Goal: Task Accomplishment & Management: Use online tool/utility

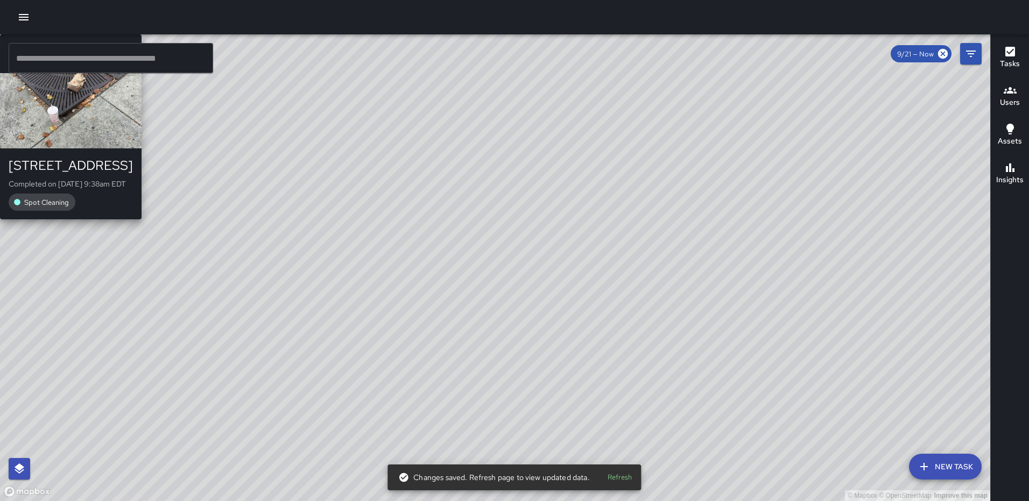
click at [459, 264] on div "© Mapbox © OpenStreetMap Improve this map RM Rodney Mcneil 1300 2nd Street Nort…" at bounding box center [495, 267] width 990 height 467
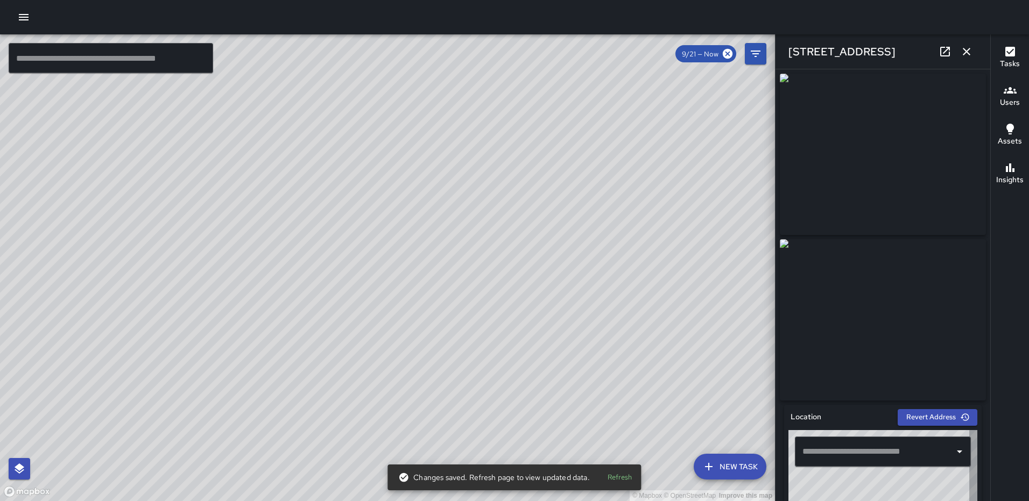
type input "**********"
click at [967, 56] on icon "button" at bounding box center [966, 51] width 13 height 13
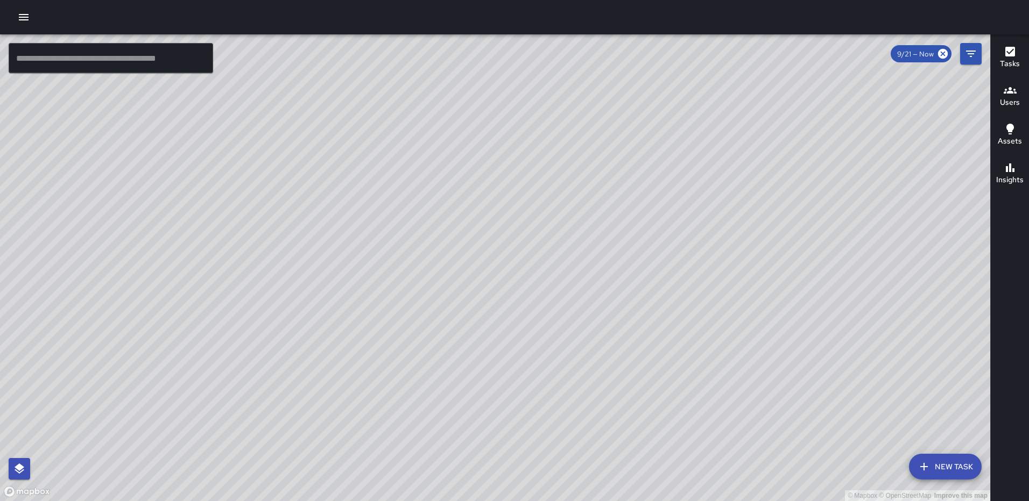
click at [538, 274] on div "© Mapbox © OpenStreetMap Improve this map RM Rodney Mcneil 1300 2nd Street Nort…" at bounding box center [495, 267] width 990 height 467
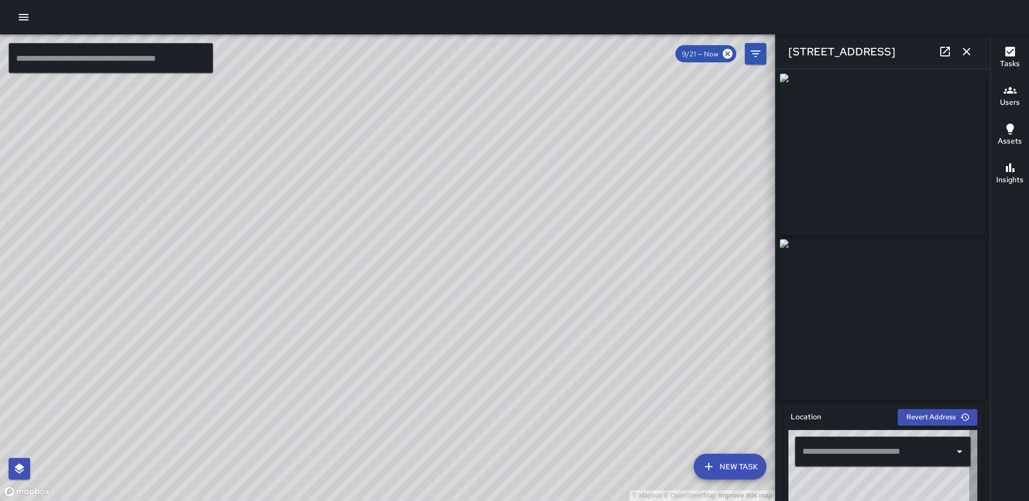
type input "**********"
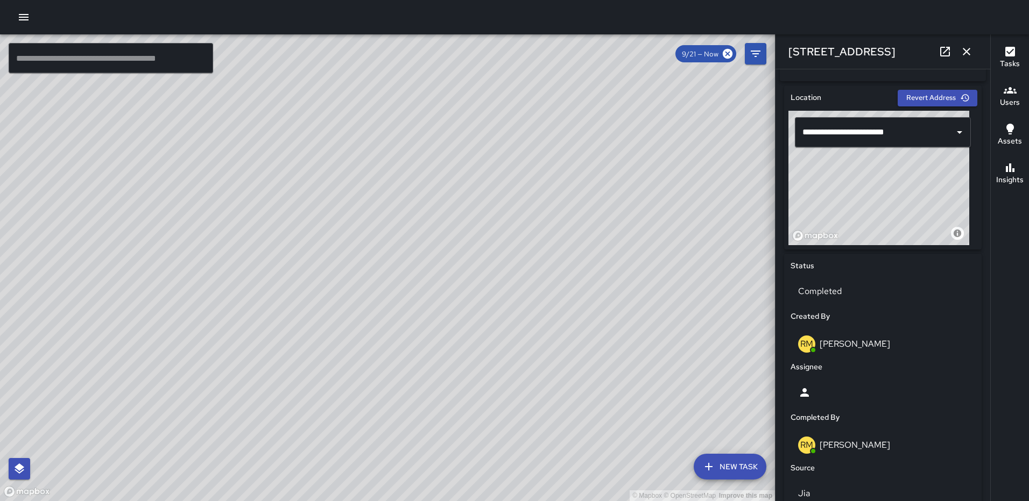
scroll to position [357, 0]
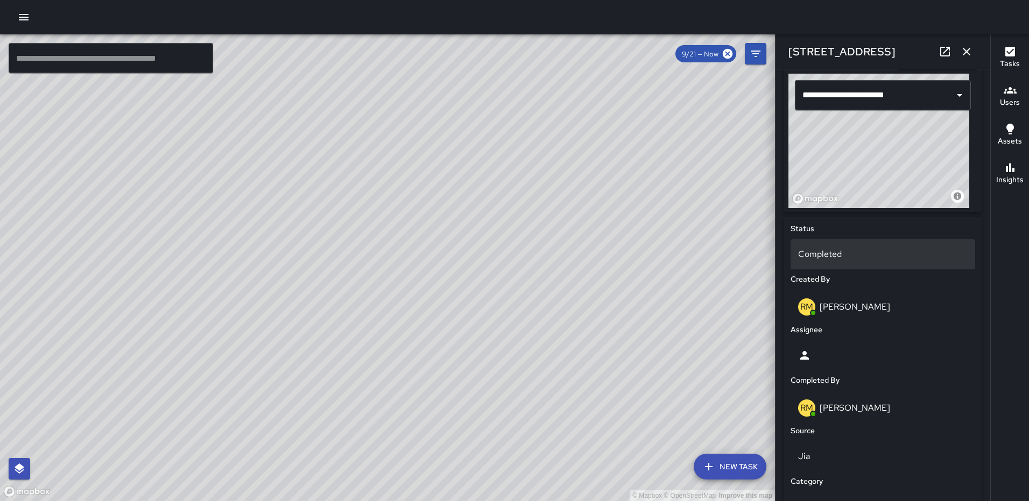
click at [818, 261] on p "Completed" at bounding box center [882, 254] width 169 height 13
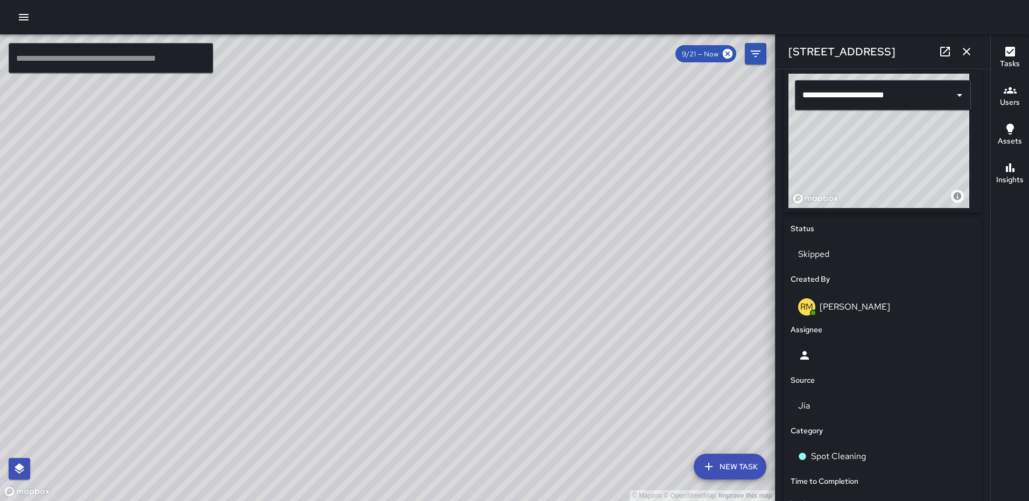
click at [961, 51] on icon "button" at bounding box center [966, 51] width 13 height 13
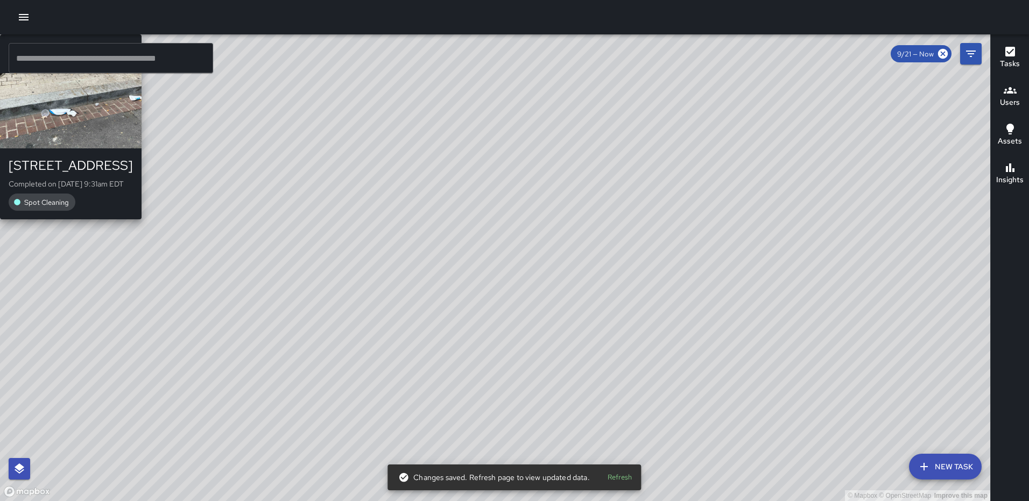
click at [776, 419] on div "© Mapbox © OpenStreetMap Improve this map RM Rodney Mcneil 331 N Street Northea…" at bounding box center [495, 267] width 990 height 467
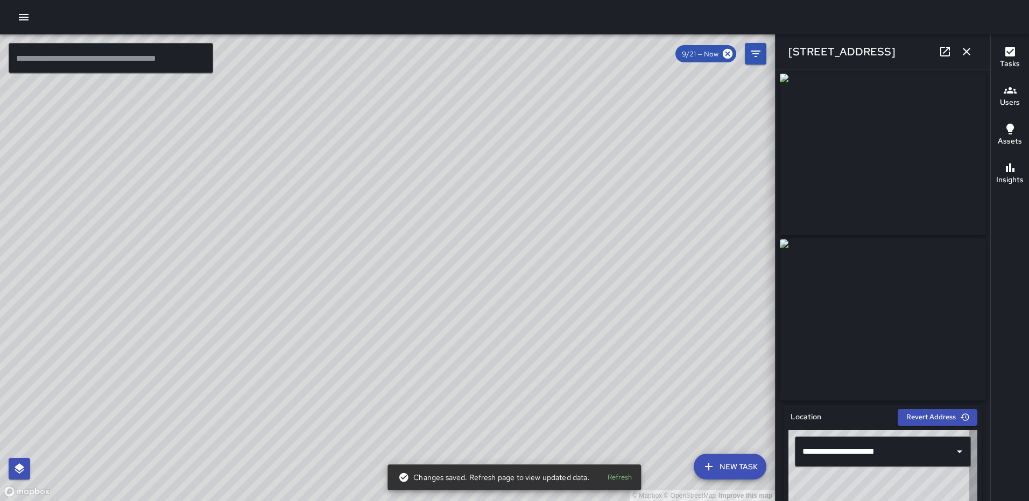
type input "**********"
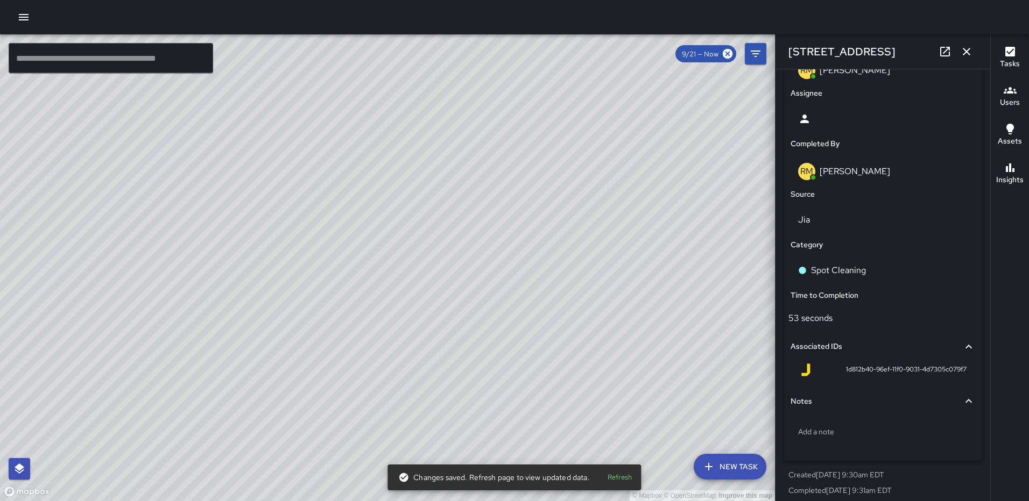
scroll to position [604, 0]
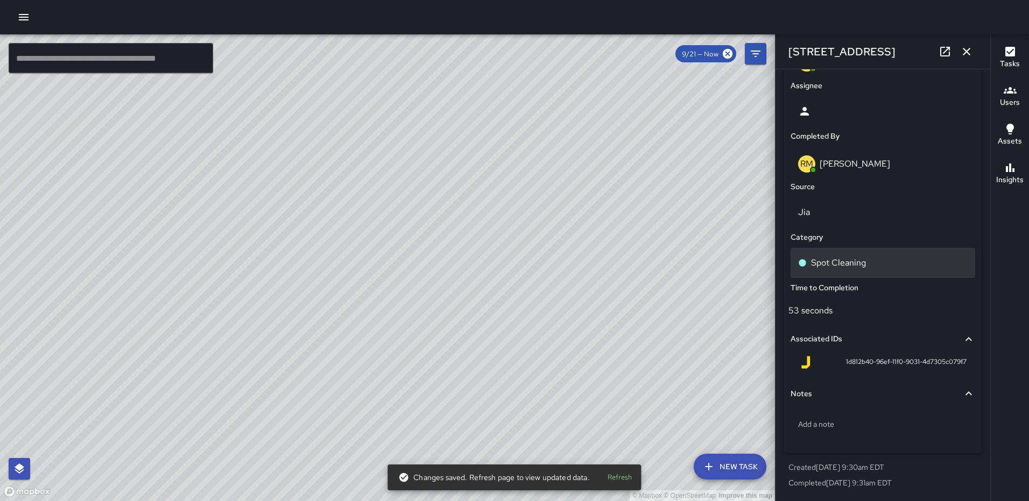
click at [845, 256] on div "Spot Cleaning" at bounding box center [882, 263] width 185 height 30
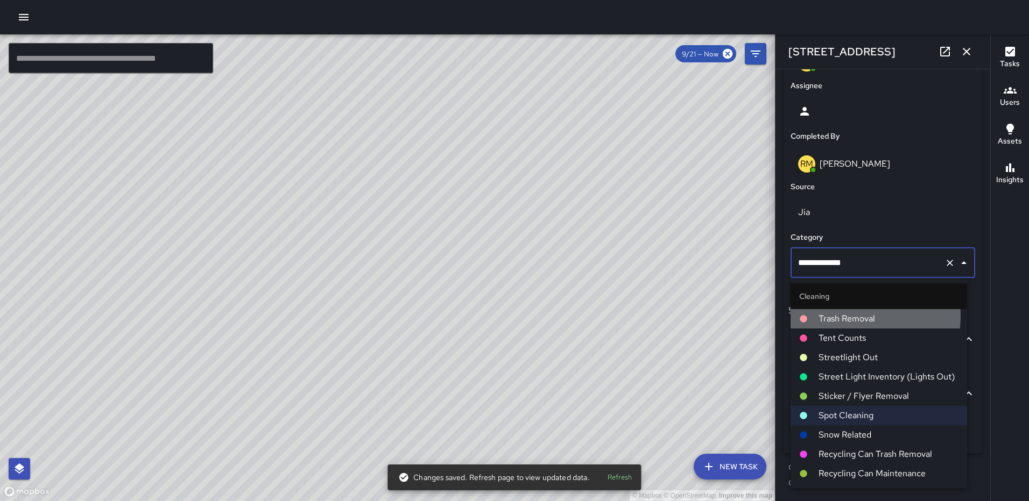
click at [860, 316] on span "Trash Removal" at bounding box center [888, 319] width 140 height 13
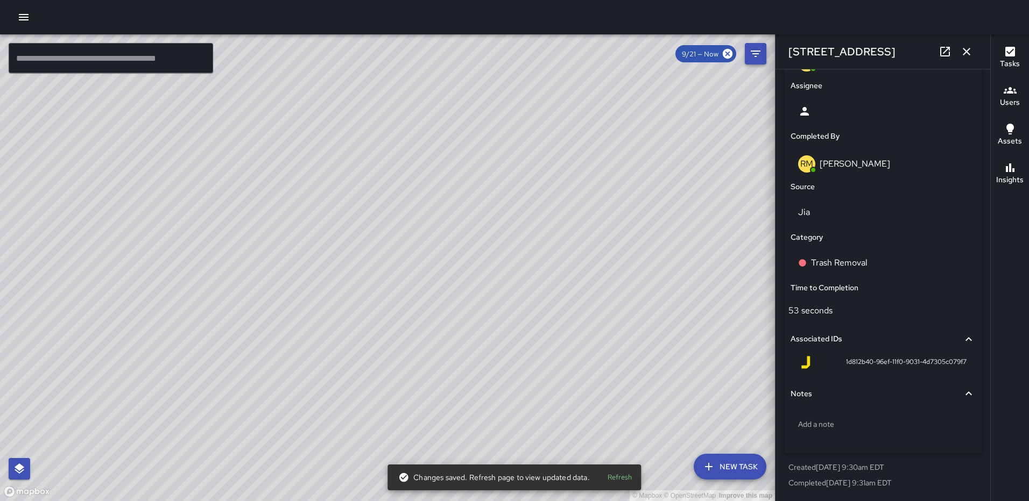
click at [962, 48] on icon "button" at bounding box center [966, 51] width 13 height 13
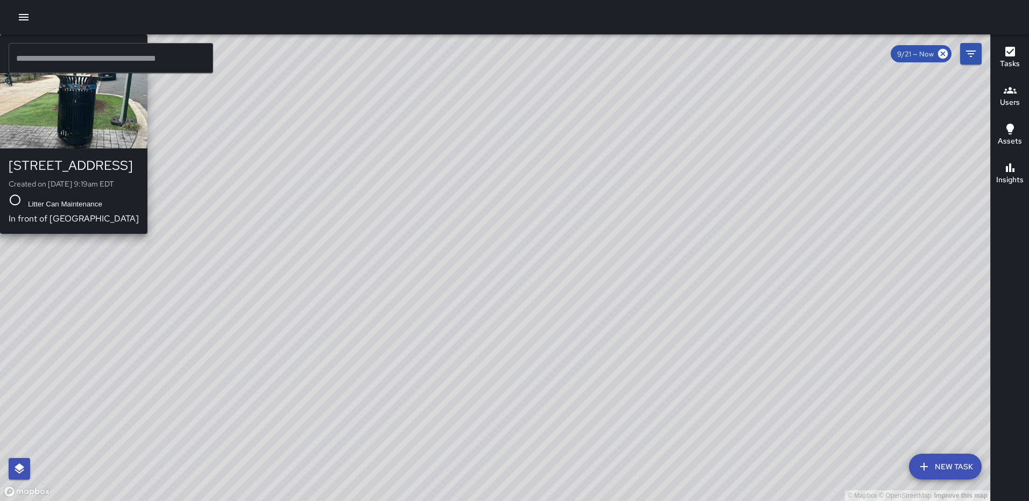
click at [159, 296] on div "© Mapbox © OpenStreetMap Improve this map RL Ruben Lechuga 35 N Street Northeas…" at bounding box center [495, 267] width 990 height 467
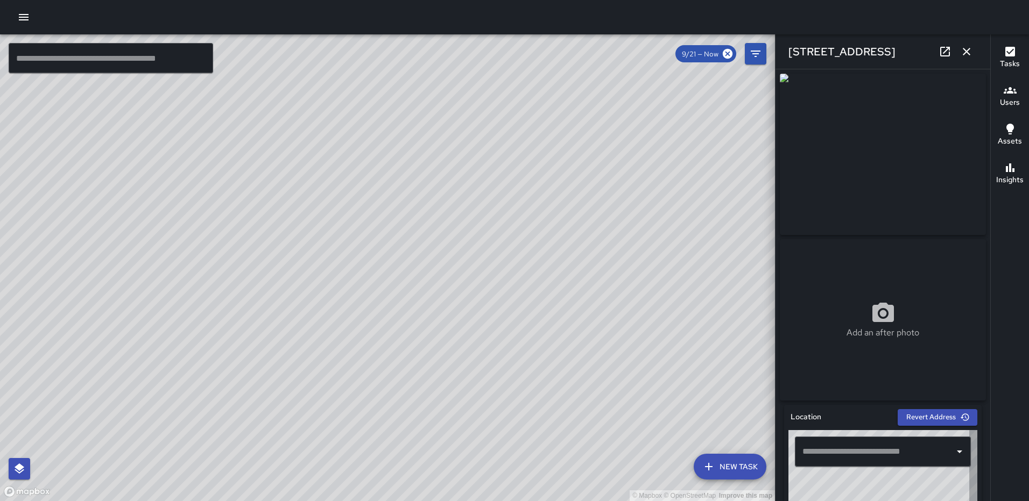
type input "**********"
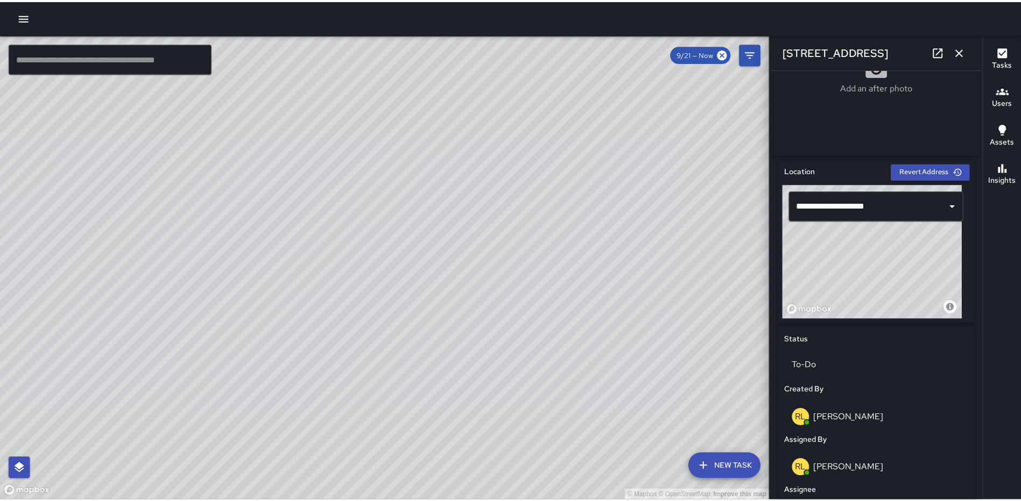
scroll to position [247, 0]
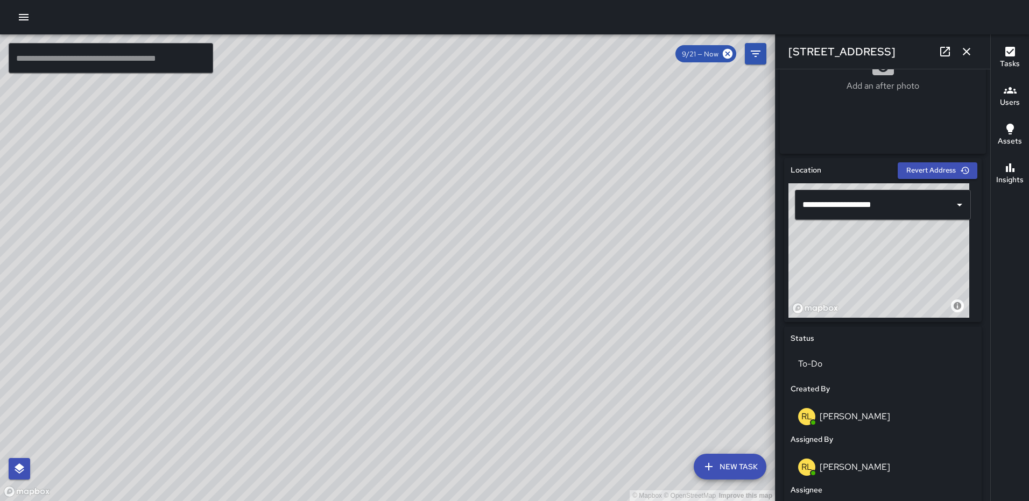
drag, startPoint x: 883, startPoint y: 272, endPoint x: 883, endPoint y: 280, distance: 8.1
click at [883, 280] on div "© Mapbox © OpenStreetMap Improve this map" at bounding box center [878, 250] width 181 height 134
click at [964, 48] on icon "button" at bounding box center [966, 51] width 13 height 13
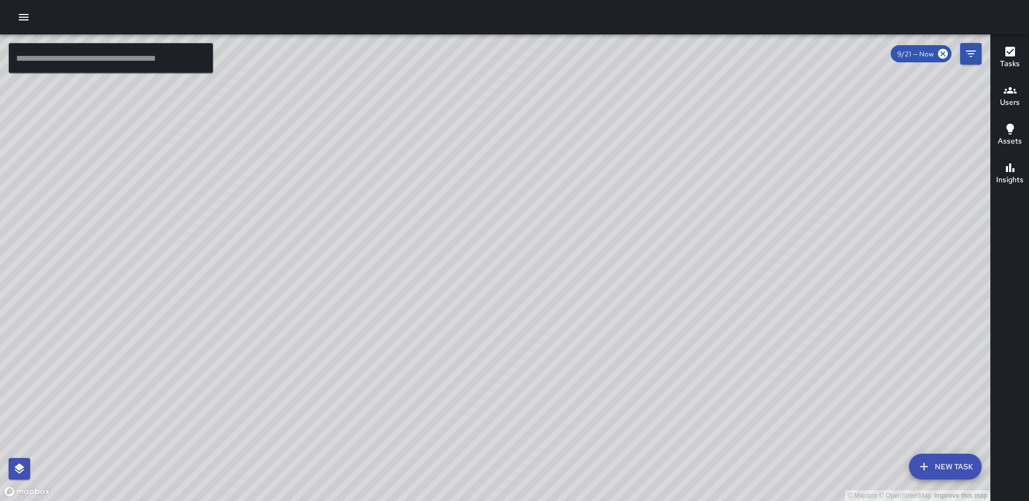
drag, startPoint x: 778, startPoint y: 243, endPoint x: 746, endPoint y: 145, distance: 102.6
click at [746, 147] on div "© Mapbox © OpenStreetMap Improve this map" at bounding box center [495, 267] width 990 height 467
click at [877, 409] on div "© Mapbox © OpenStreetMap Improve this map" at bounding box center [495, 267] width 990 height 467
click at [880, 406] on div "© Mapbox © OpenStreetMap Improve this map TH Tevon Hall 1100 3rd Street Northea…" at bounding box center [495, 267] width 990 height 467
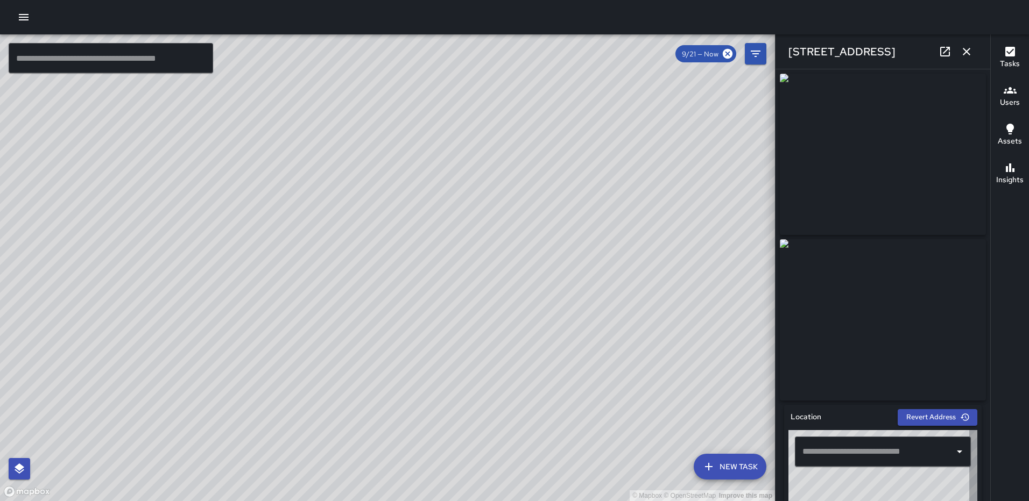
type input "**********"
click at [943, 53] on icon at bounding box center [945, 52] width 10 height 10
click at [969, 48] on icon "button" at bounding box center [966, 51] width 13 height 13
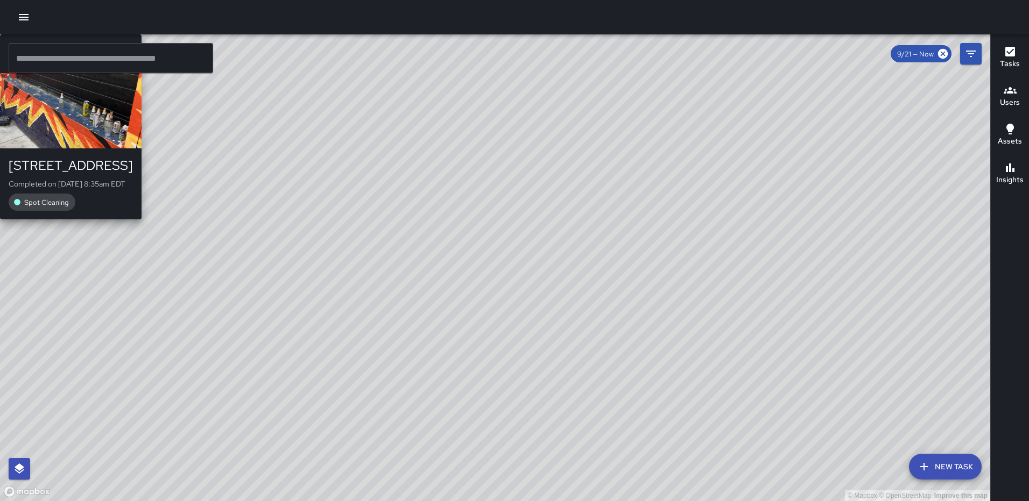
click at [449, 241] on div "© Mapbox © OpenStreetMap Improve this map TH Tevon Hall 1109 Congress Street No…" at bounding box center [495, 267] width 990 height 467
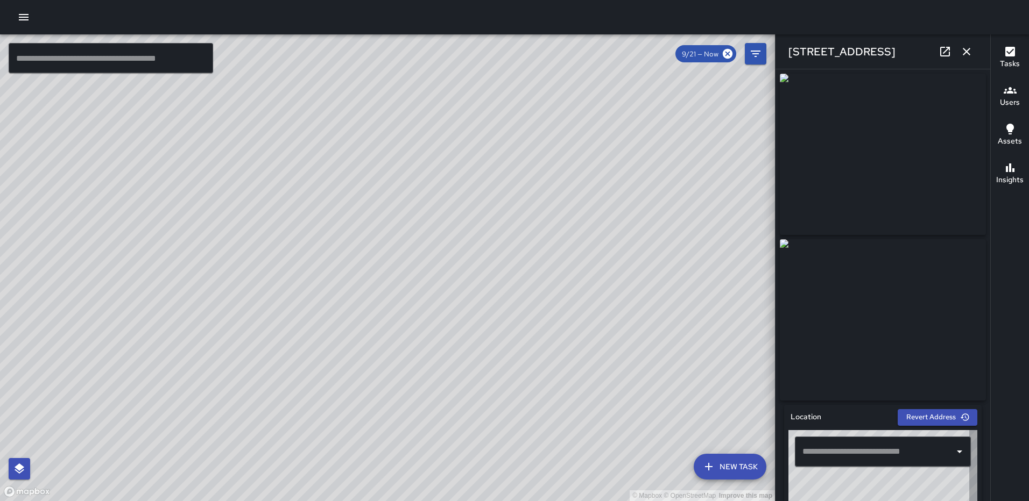
type input "**********"
click at [944, 53] on icon at bounding box center [945, 52] width 10 height 10
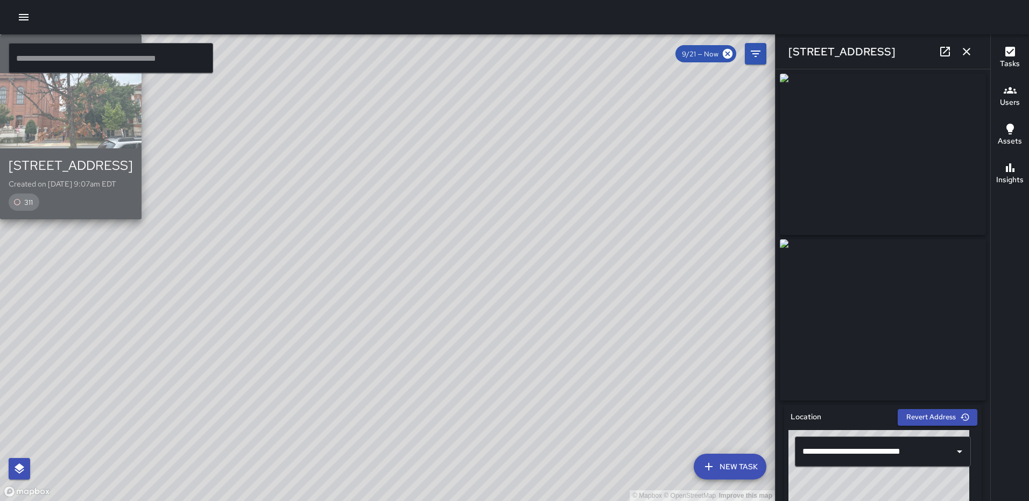
click at [133, 211] on div "311" at bounding box center [71, 202] width 124 height 17
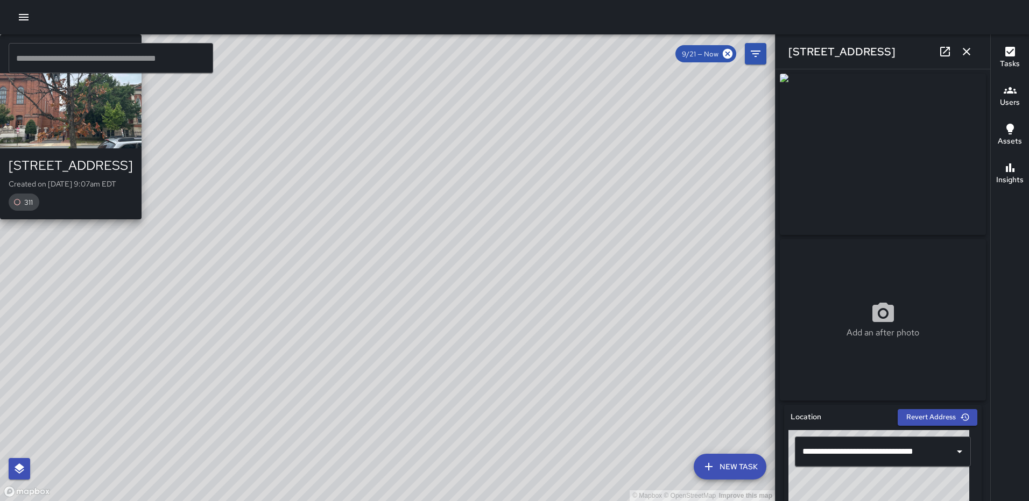
type input "**********"
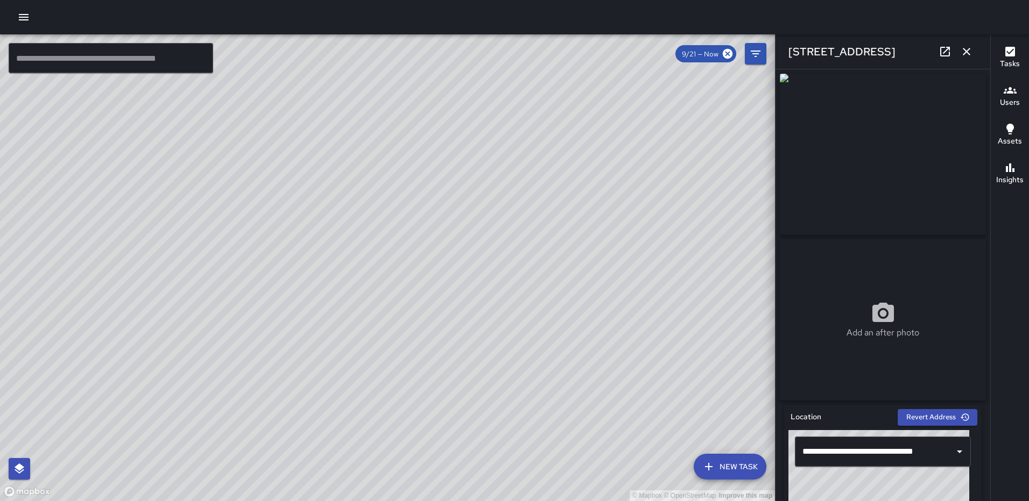
click at [26, 17] on icon "button" at bounding box center [24, 17] width 10 height 6
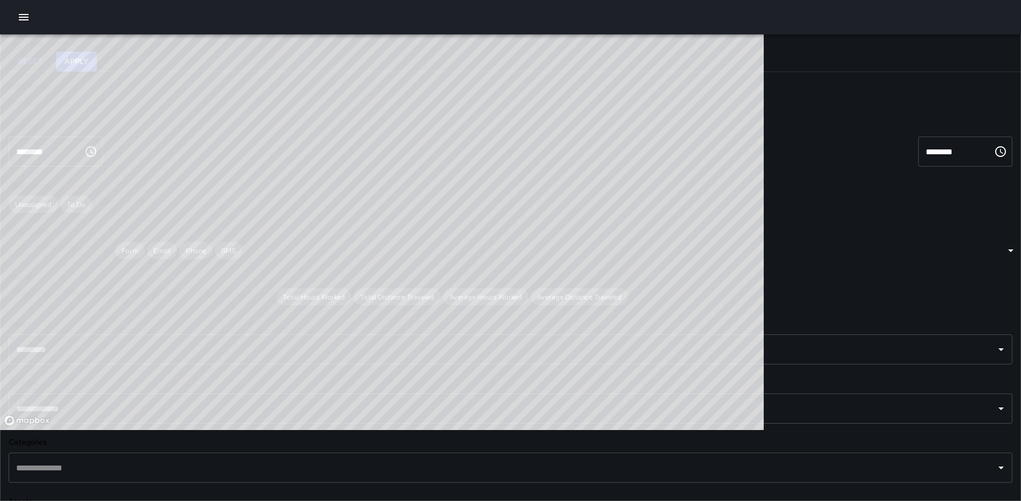
scroll to position [314, 754]
click at [189, 108] on div "Sep 15, 2025 - Sep 21, 2025" at bounding box center [510, 101] width 1003 height 11
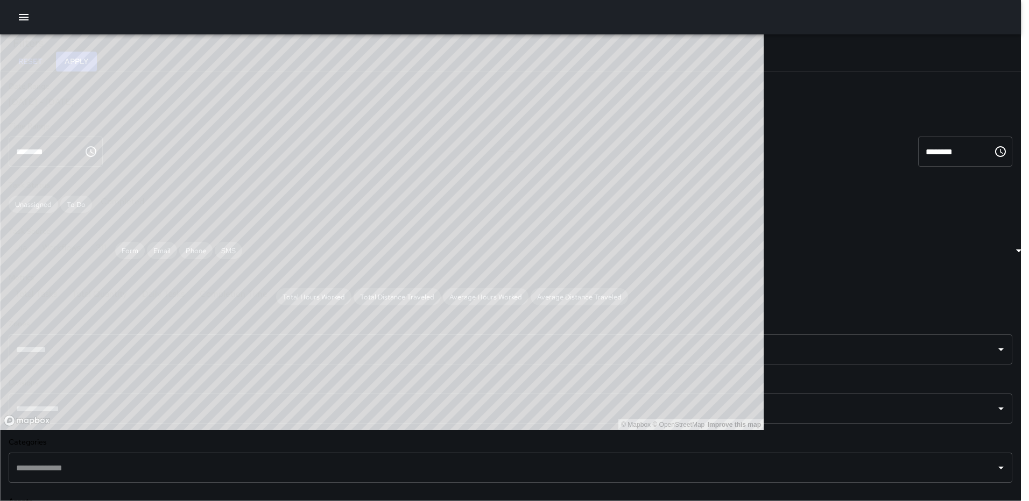
type input "******"
type input "**********"
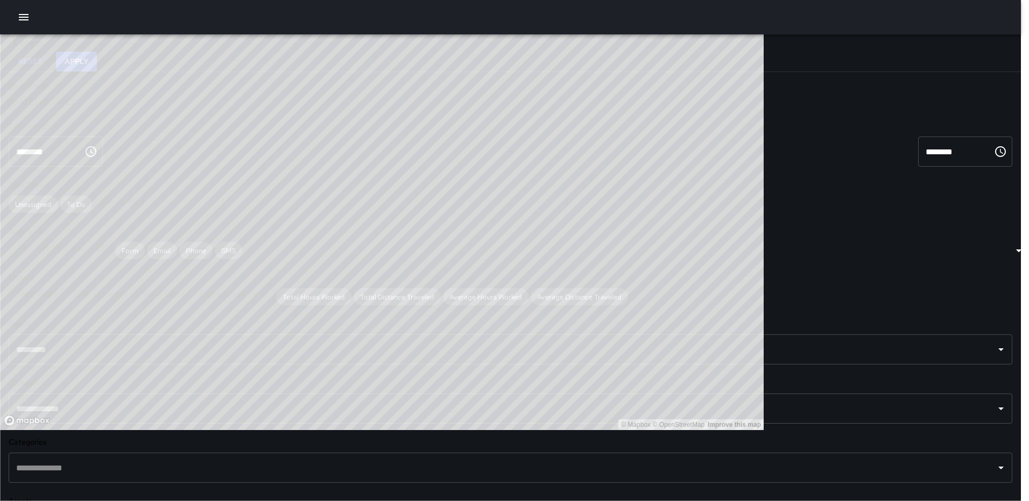
type input "**********"
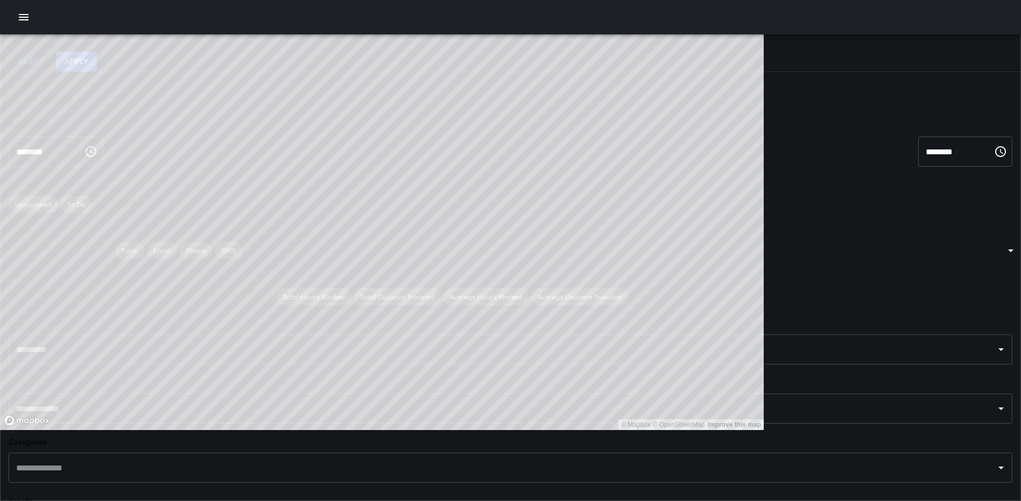
scroll to position [215, 0]
click at [118, 399] on input "text" at bounding box center [502, 409] width 978 height 20
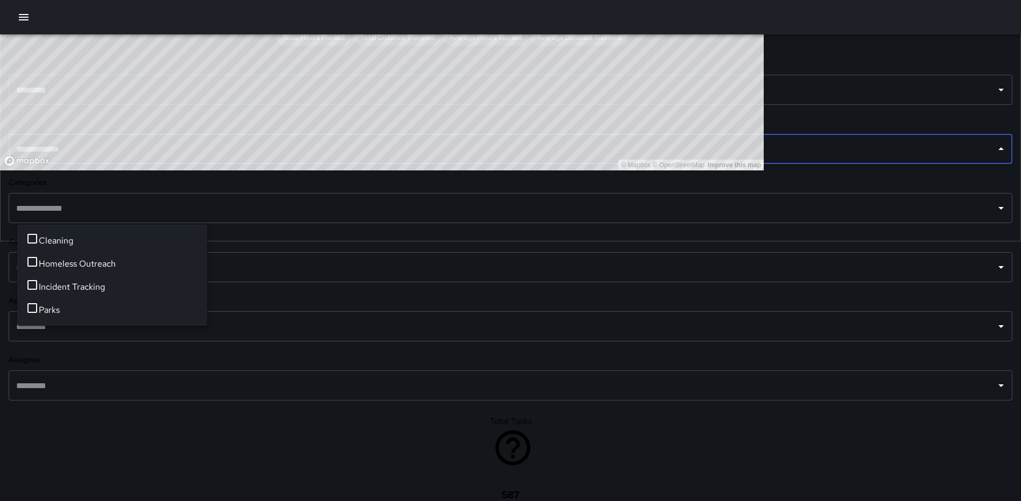
scroll to position [269, 0]
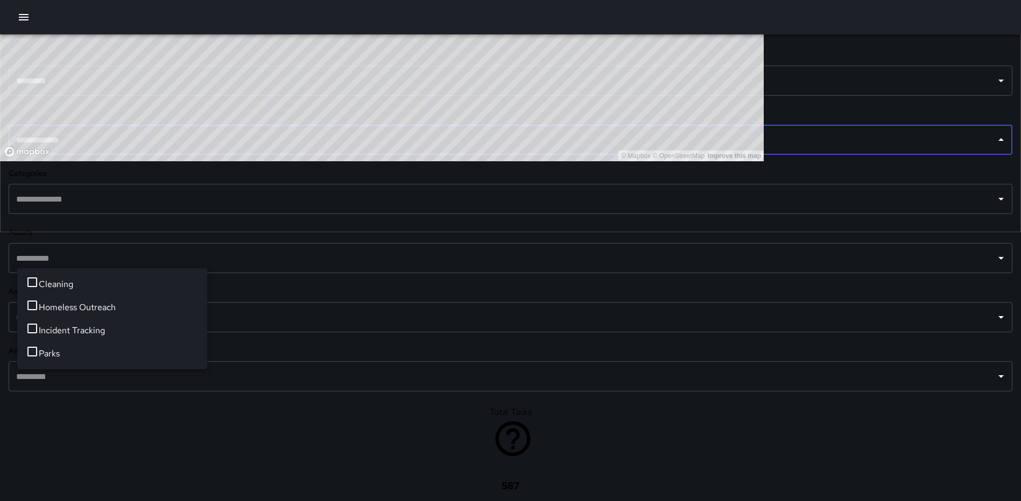
click at [74, 288] on span "Cleaning" at bounding box center [119, 284] width 160 height 13
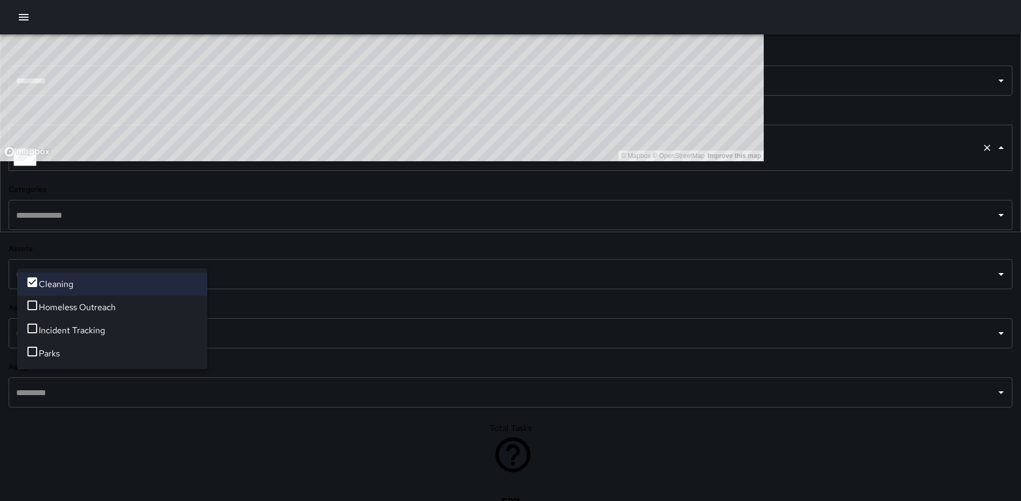
click at [105, 344] on input "text" at bounding box center [502, 333] width 978 height 20
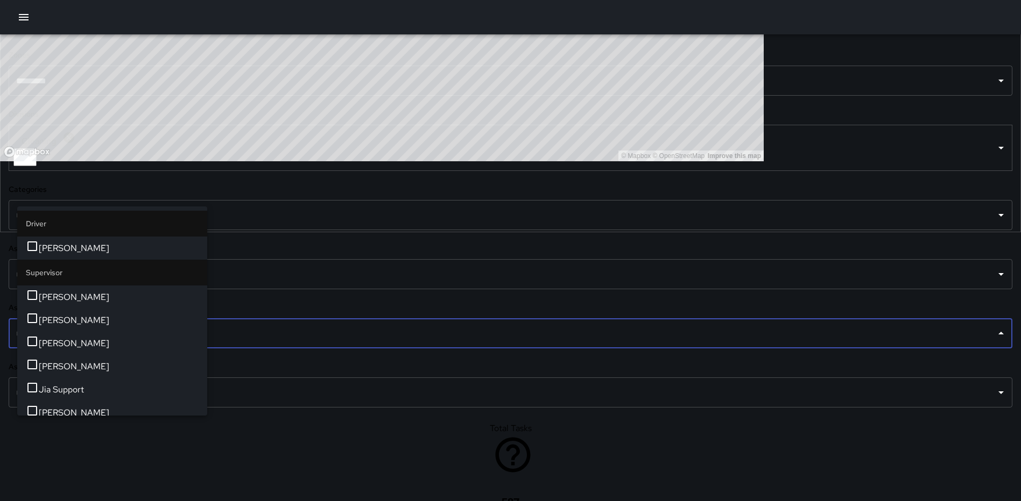
click at [105, 344] on input "text" at bounding box center [502, 333] width 978 height 20
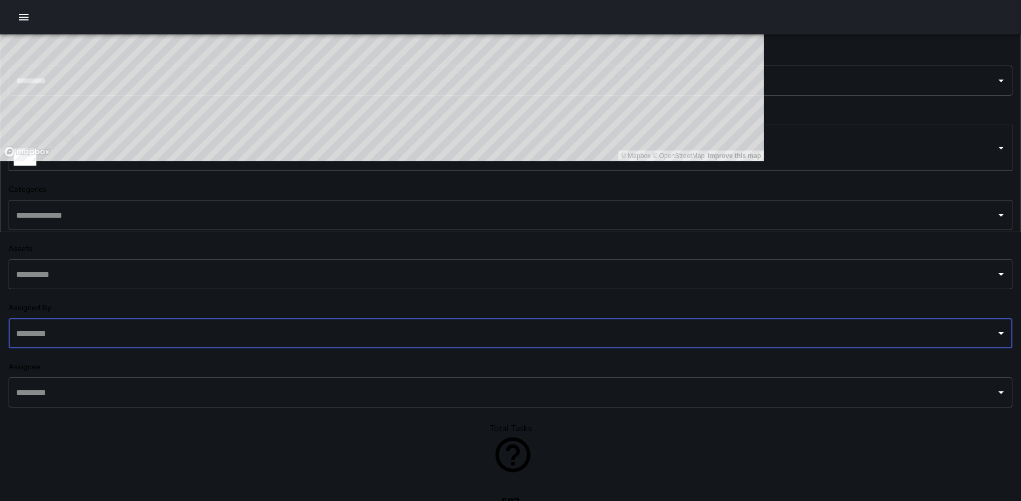
click at [111, 230] on div "​" at bounding box center [510, 215] width 1003 height 30
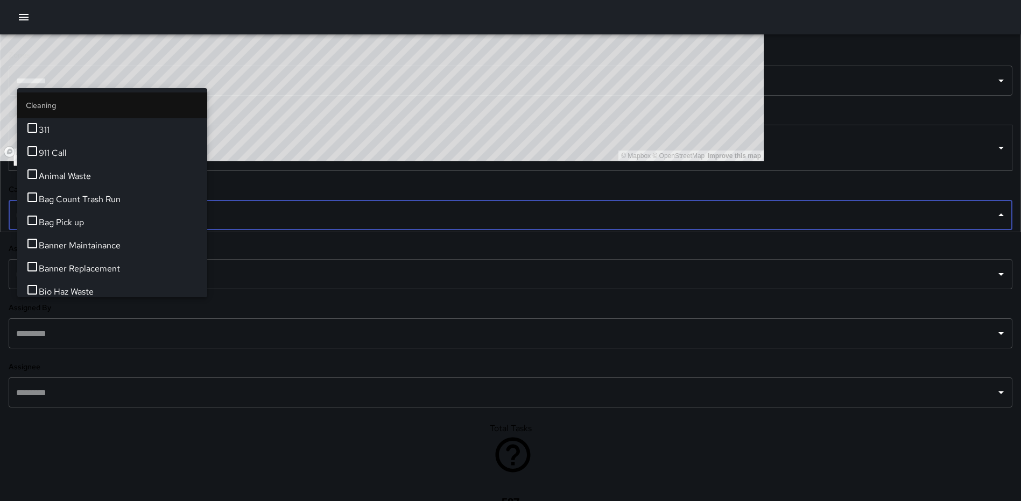
click at [56, 125] on li "311" at bounding box center [112, 129] width 190 height 23
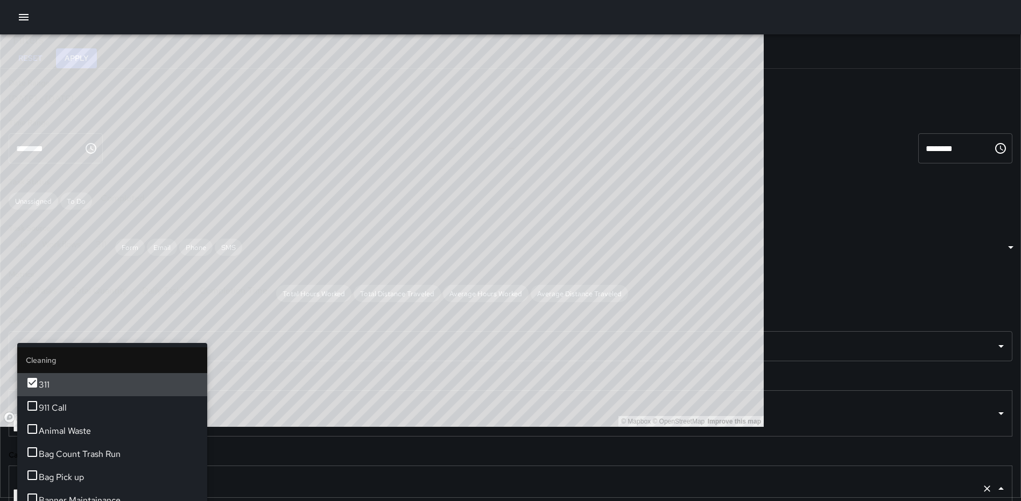
scroll to position [0, 0]
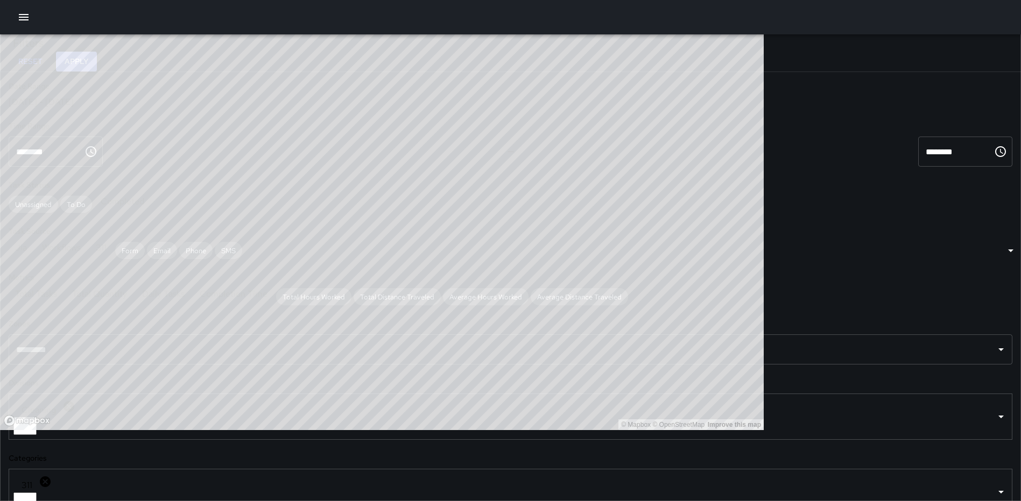
click at [97, 54] on button "Apply" at bounding box center [76, 62] width 41 height 20
click at [116, 339] on input "text" at bounding box center [502, 349] width 978 height 20
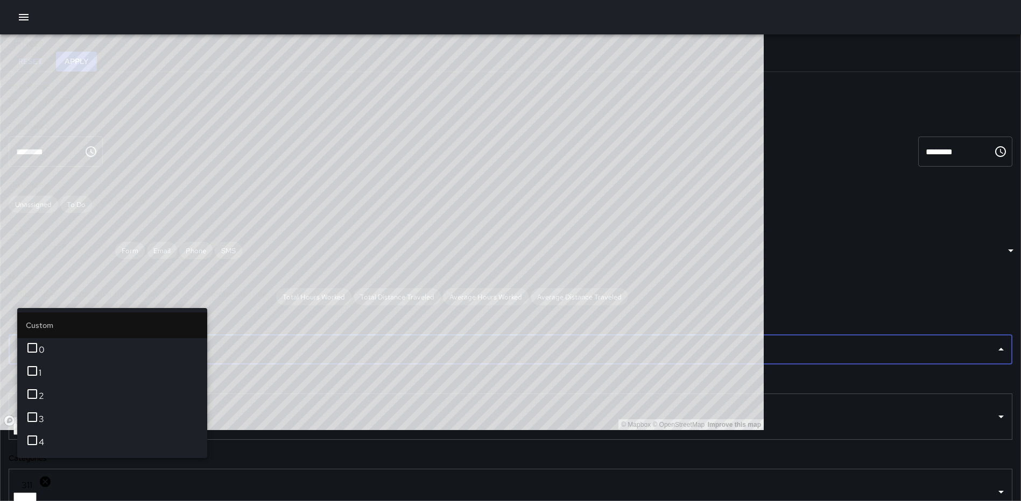
click at [53, 426] on span "3" at bounding box center [119, 419] width 160 height 13
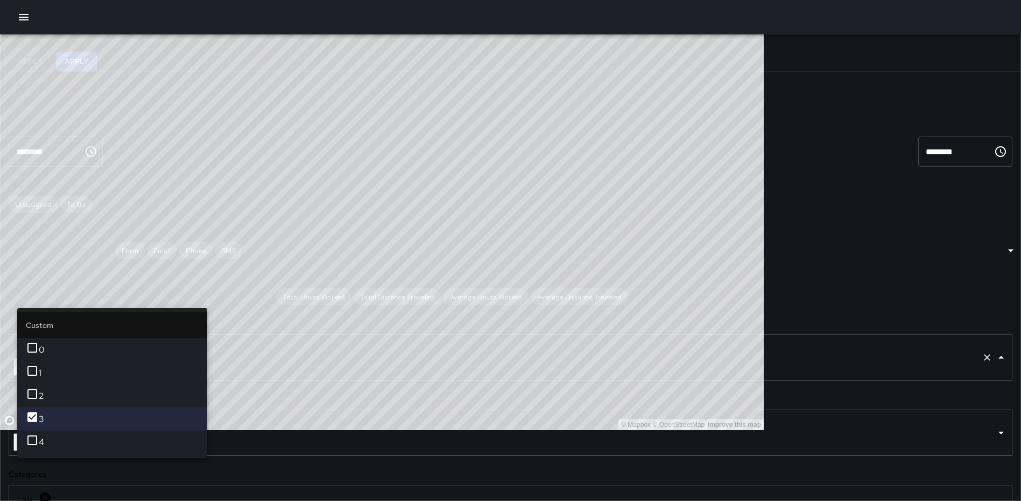
click at [97, 63] on button "Apply" at bounding box center [76, 62] width 41 height 20
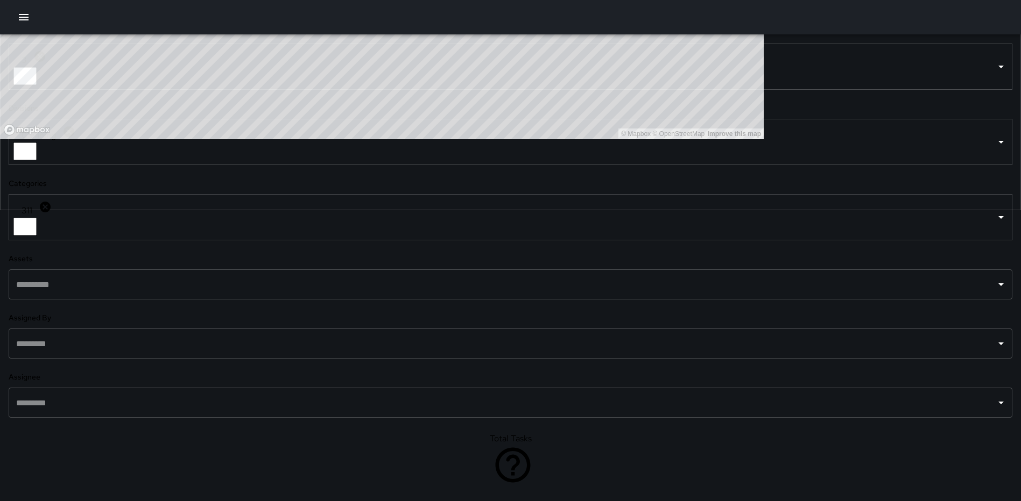
scroll to position [323, 0]
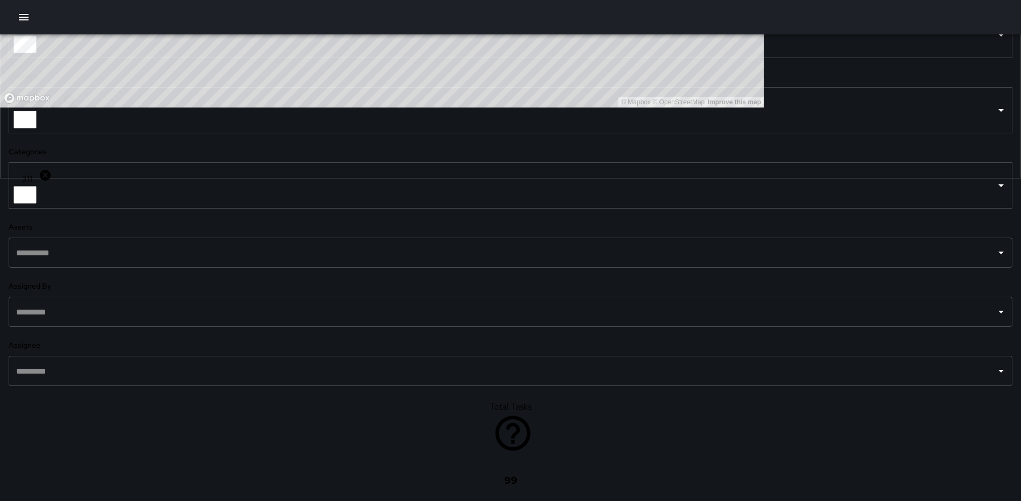
drag, startPoint x: 680, startPoint y: 364, endPoint x: 679, endPoint y: 254, distance: 110.3
drag, startPoint x: 664, startPoint y: 408, endPoint x: 641, endPoint y: 309, distance: 101.5
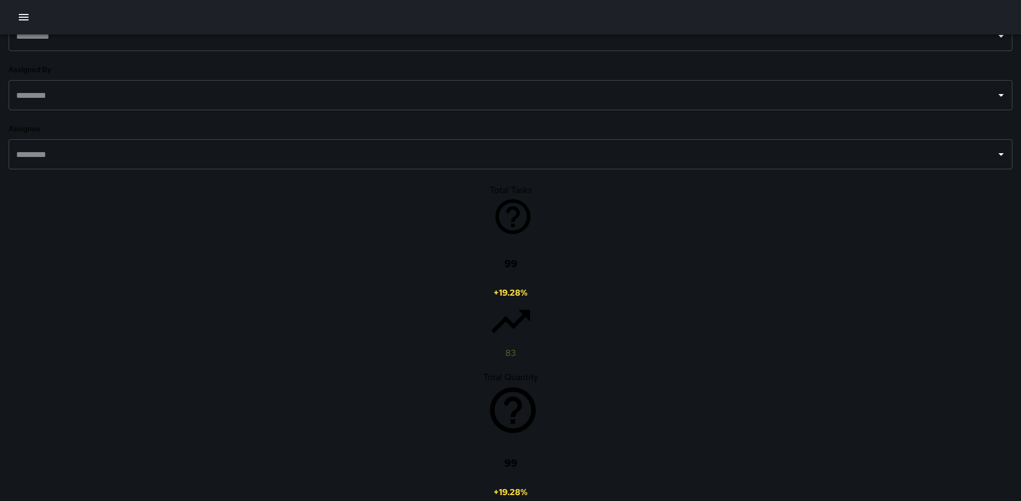
scroll to position [587, 0]
type input "*"
type input "**********"
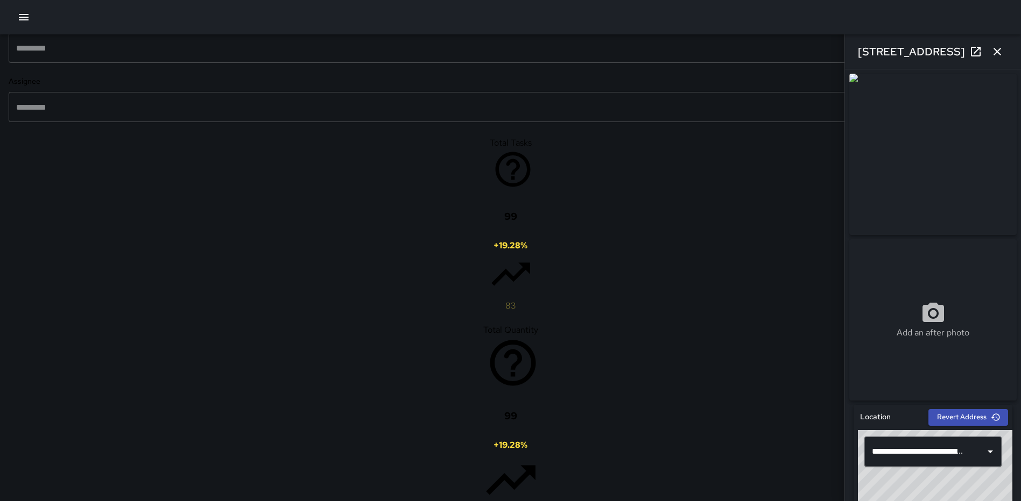
click at [972, 53] on icon at bounding box center [975, 51] width 13 height 13
drag, startPoint x: 999, startPoint y: 45, endPoint x: 982, endPoint y: 58, distance: 21.1
click at [999, 46] on icon "button" at bounding box center [996, 51] width 13 height 13
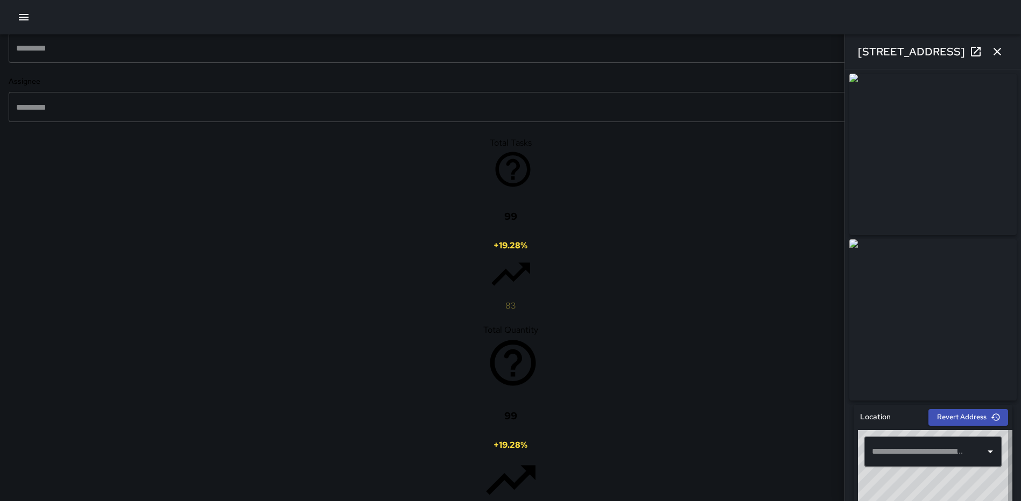
type input "**********"
click at [998, 47] on icon "button" at bounding box center [996, 51] width 13 height 13
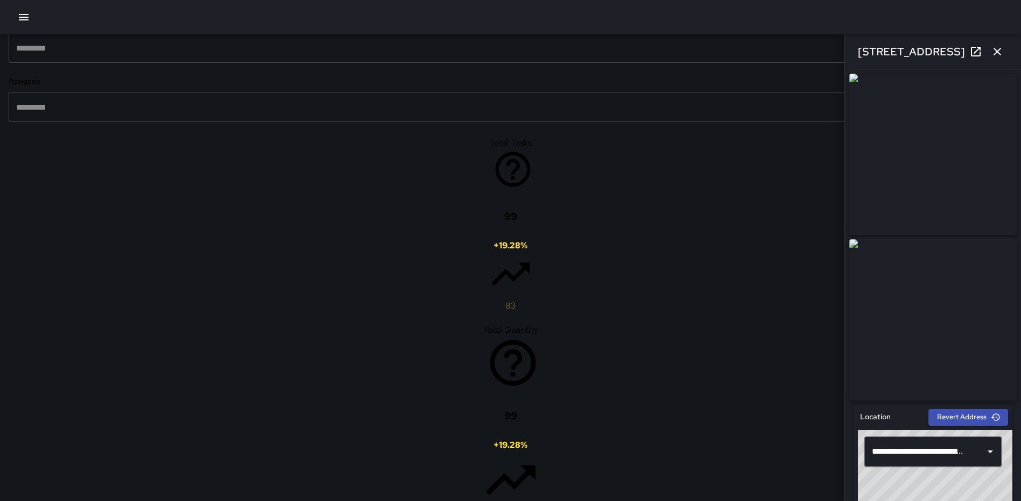
click at [996, 45] on icon "button" at bounding box center [996, 51] width 13 height 13
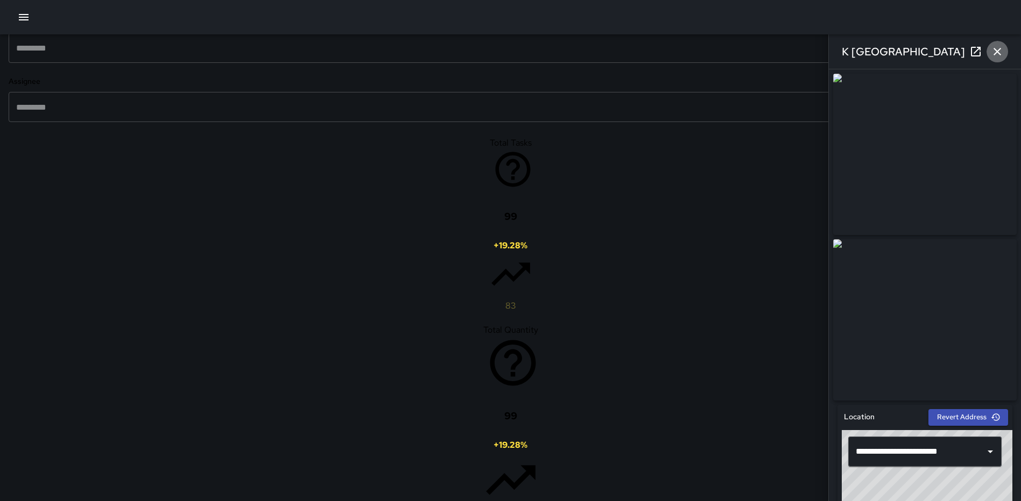
click at [991, 49] on icon "button" at bounding box center [996, 51] width 13 height 13
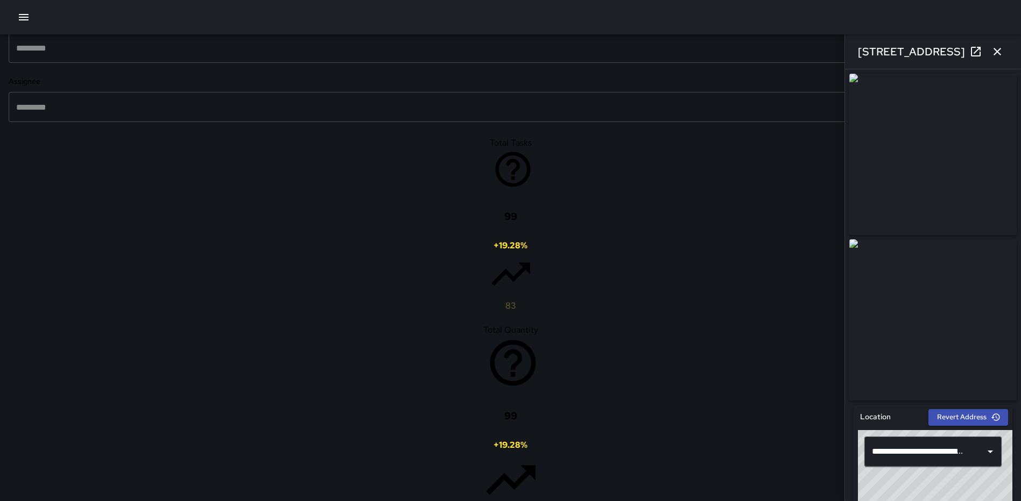
click at [998, 57] on icon "button" at bounding box center [996, 51] width 13 height 13
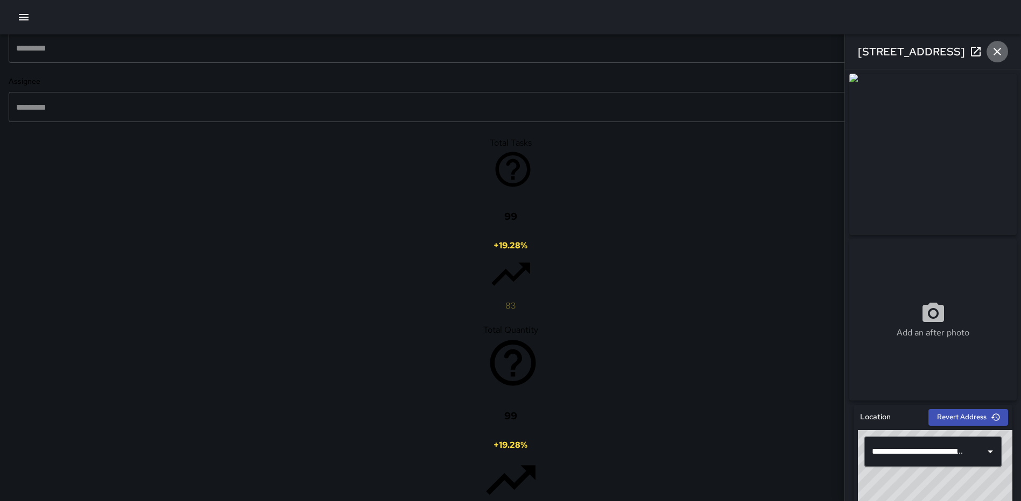
click at [992, 52] on icon "button" at bounding box center [996, 51] width 13 height 13
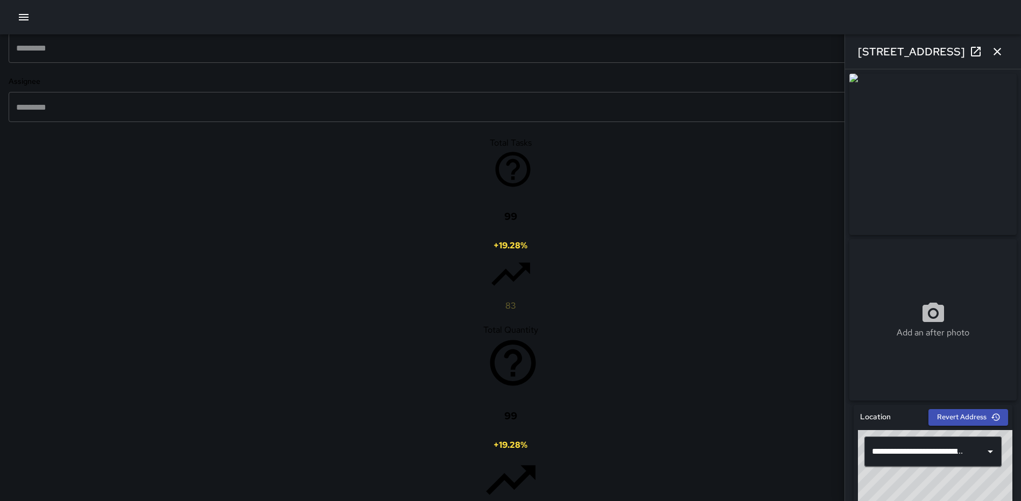
click at [999, 52] on icon "button" at bounding box center [996, 51] width 13 height 13
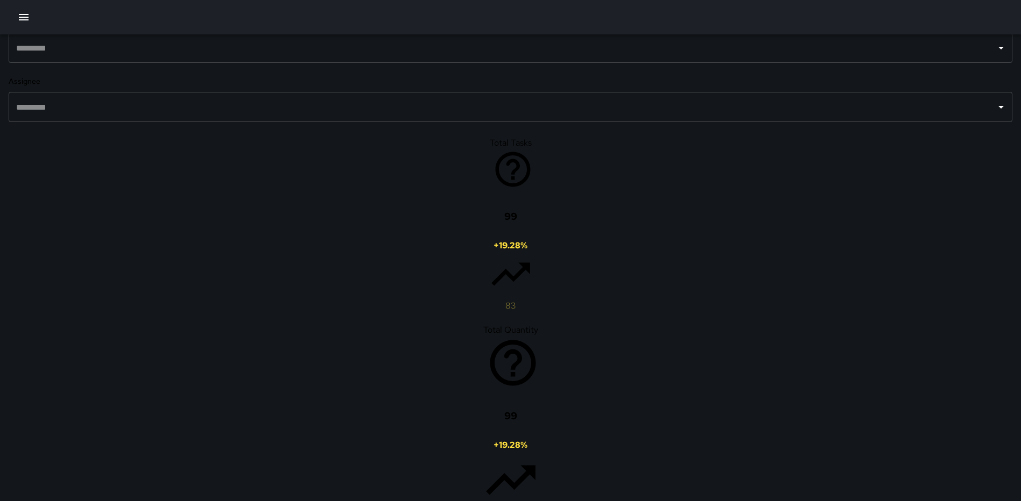
scroll to position [0, 0]
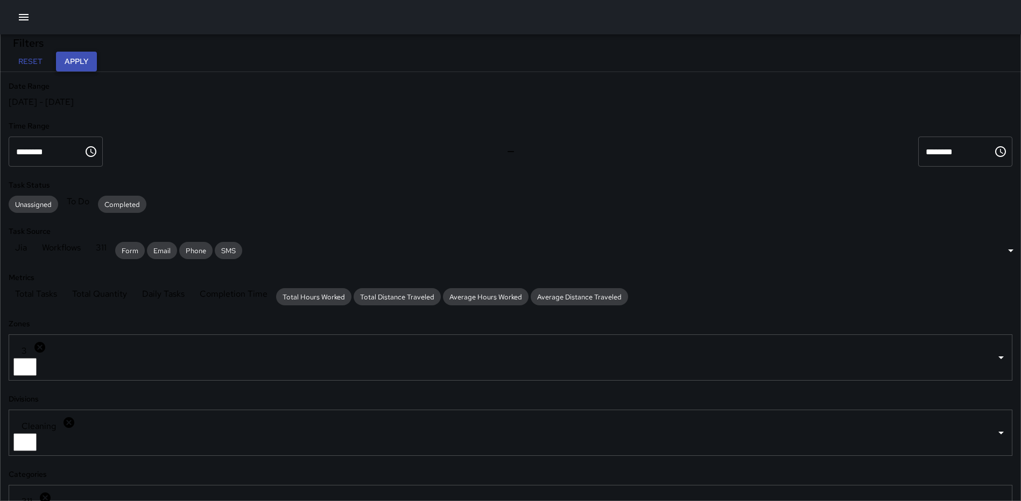
click at [97, 59] on button "Apply" at bounding box center [76, 62] width 41 height 20
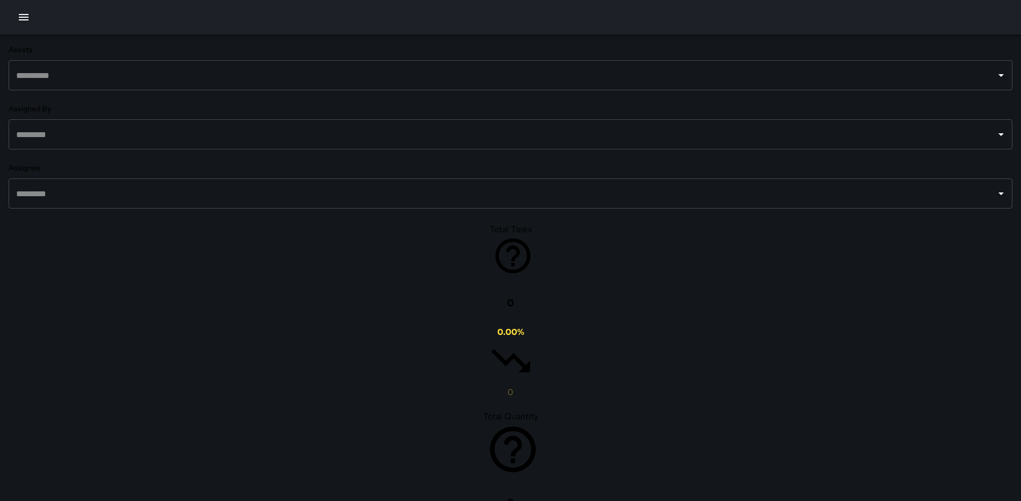
scroll to position [492, 0]
click at [29, 20] on icon "button" at bounding box center [23, 17] width 13 height 13
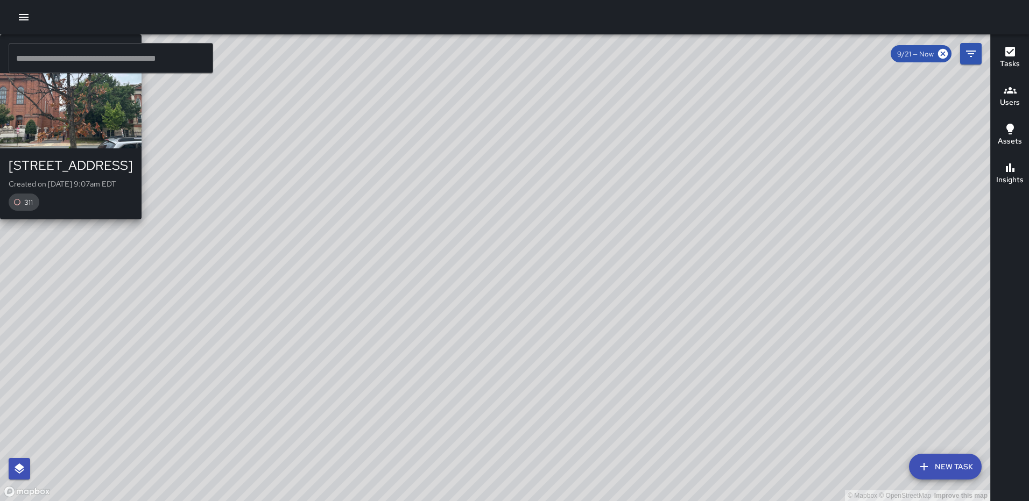
click at [445, 377] on div "© Mapbox © OpenStreetMap Improve this map RL Ruben Lechuga 901 North Capitol St…" at bounding box center [495, 267] width 990 height 467
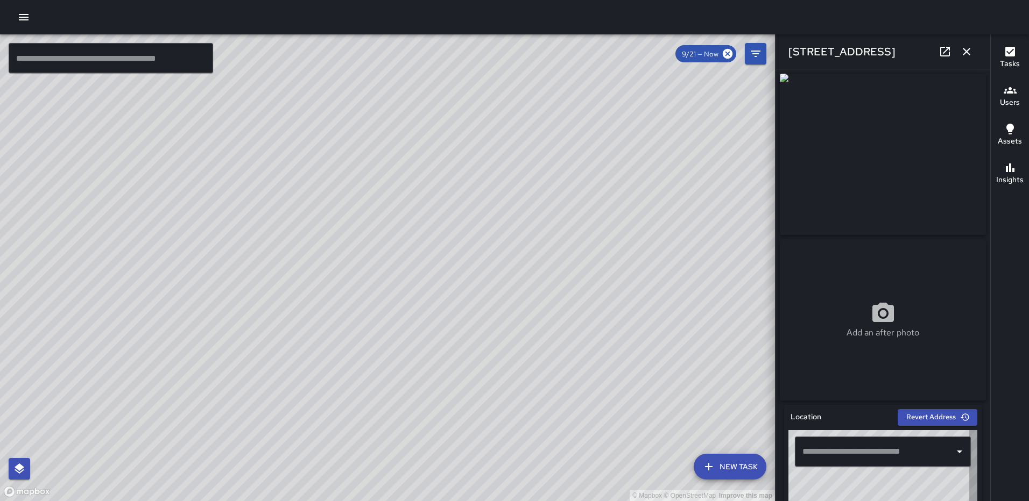
type input "**********"
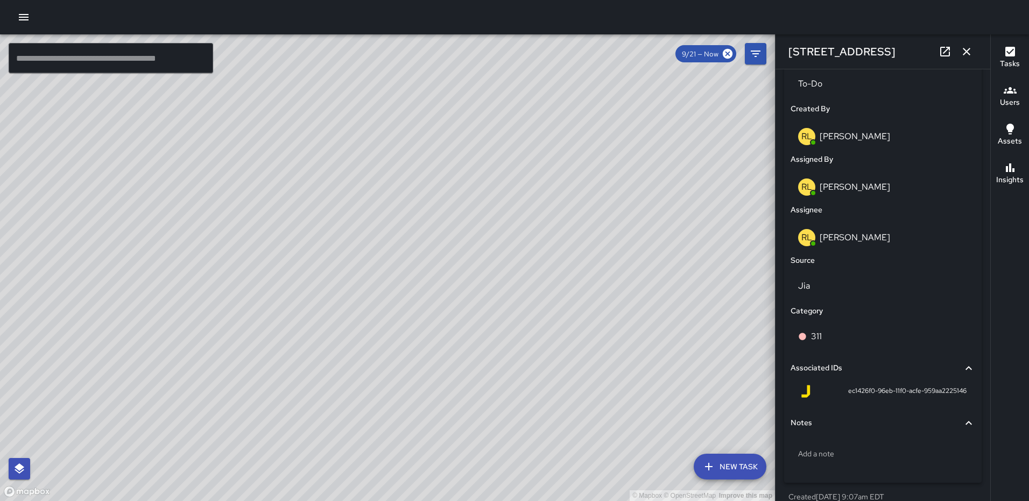
scroll to position [546, 0]
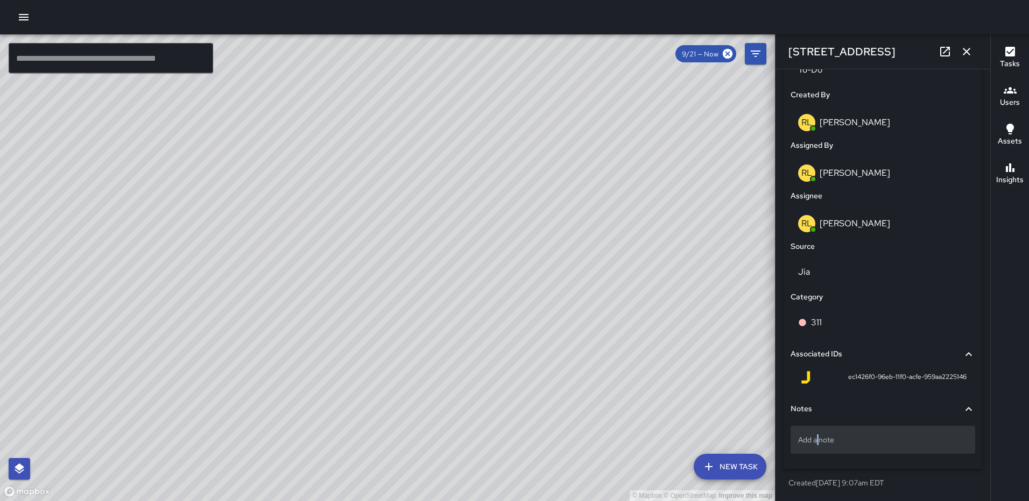
click at [819, 435] on p "Add a note" at bounding box center [882, 440] width 169 height 11
type textarea "**********"
click at [866, 440] on p "311 #25-005" at bounding box center [882, 440] width 169 height 11
type textarea "**********"
click at [970, 49] on icon "button" at bounding box center [966, 51] width 13 height 13
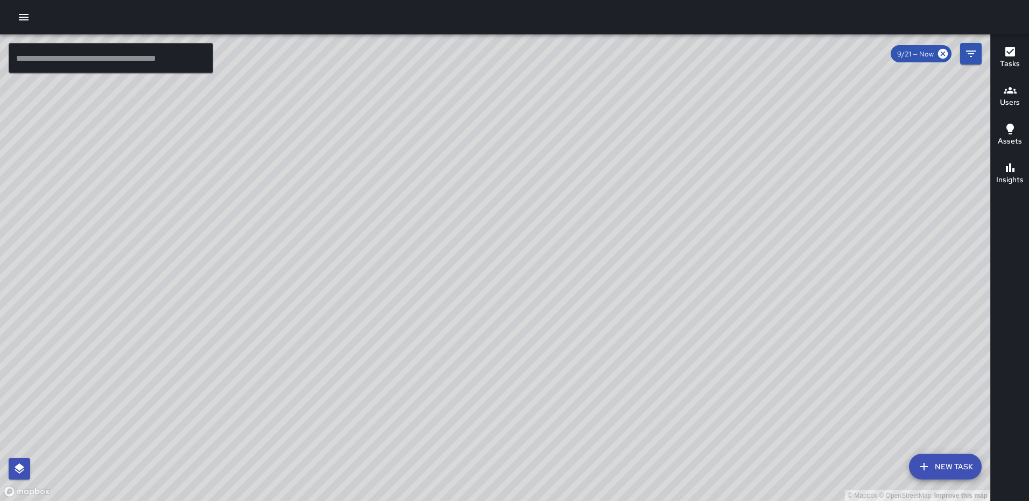
click at [495, 269] on div "© Mapbox © OpenStreetMap Improve this map RL Ruben Lechuga 901 North Capitol St…" at bounding box center [495, 267] width 990 height 467
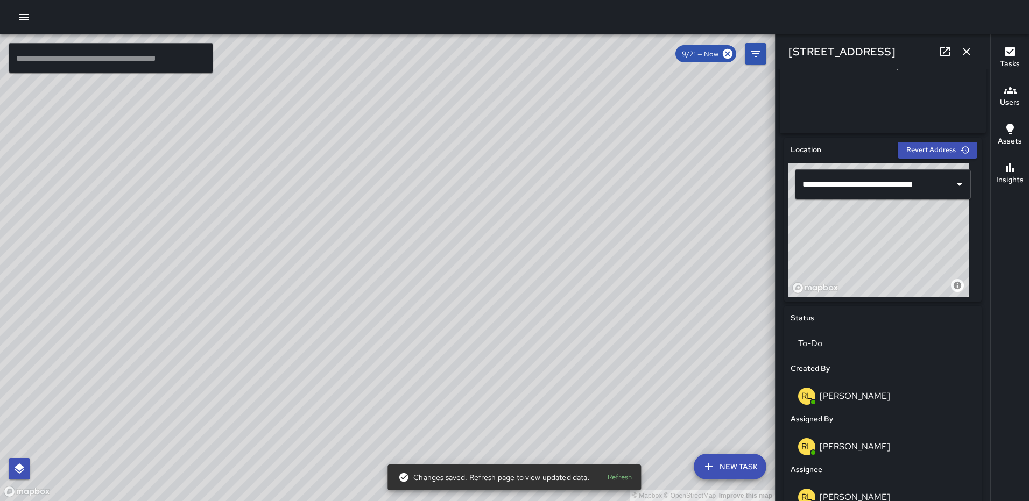
scroll to position [356, 0]
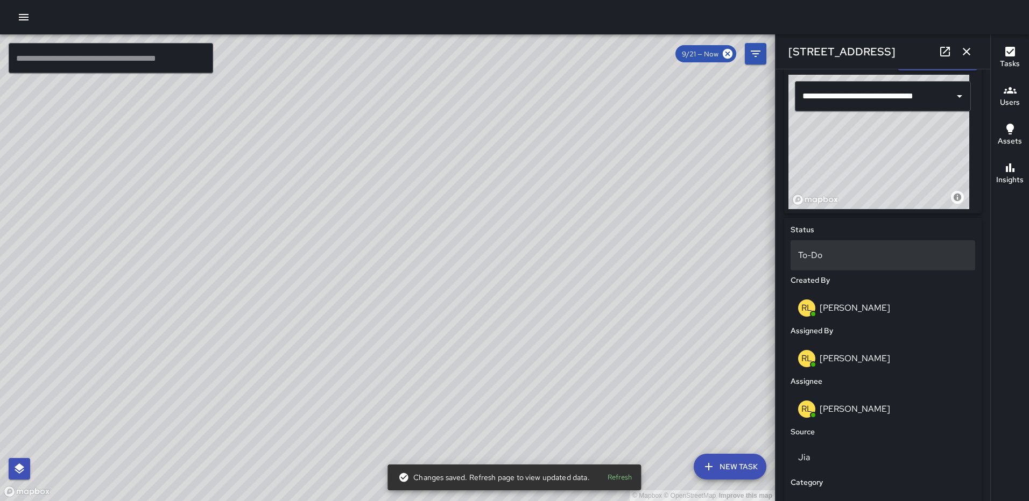
click at [814, 258] on p "To-Do" at bounding box center [882, 255] width 169 height 13
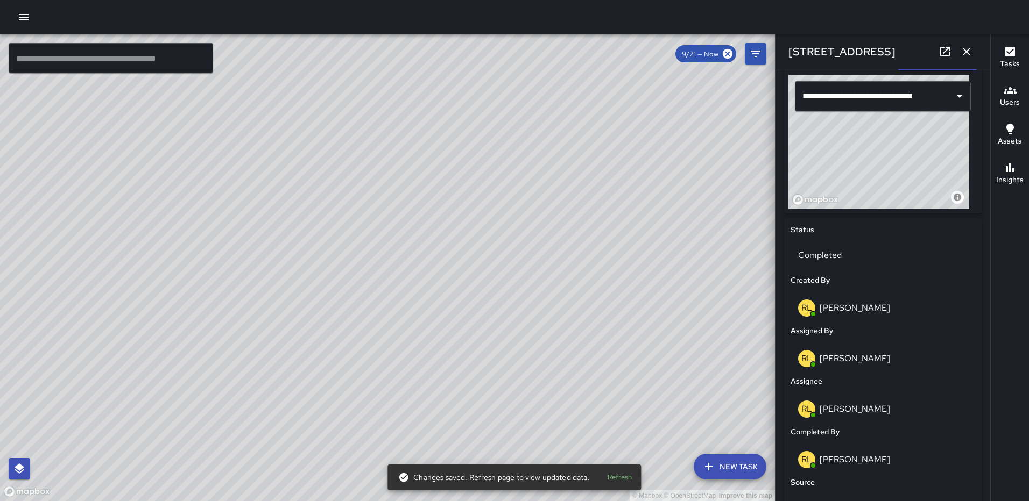
click at [964, 54] on icon "button" at bounding box center [966, 52] width 8 height 8
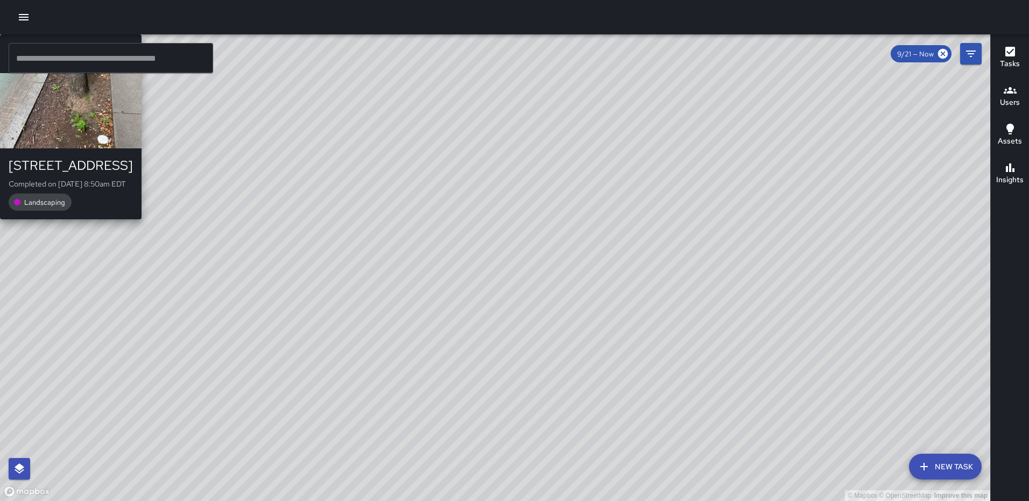
click at [667, 446] on div "© Mapbox © OpenStreetMap Improve this map RL Ruben Lechuga 99 H Street Northeas…" at bounding box center [495, 267] width 990 height 467
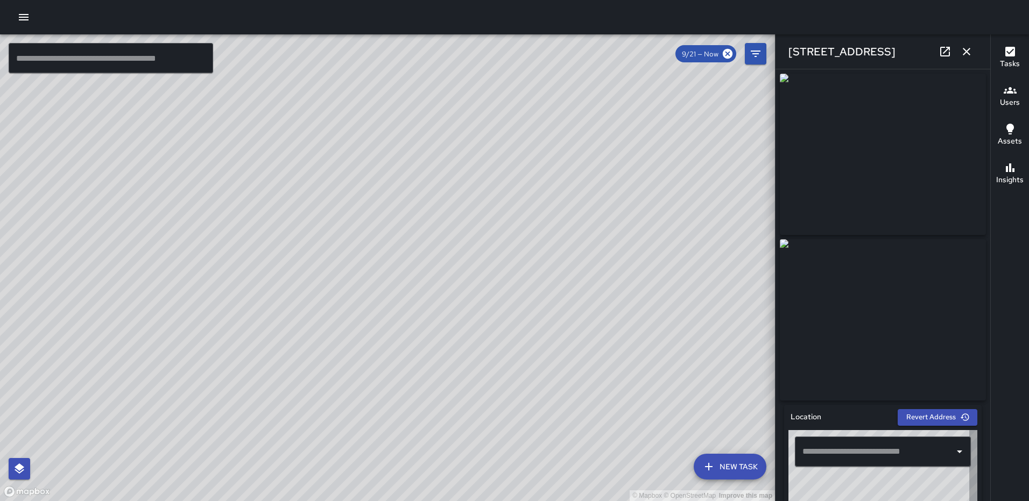
type input "**********"
click at [966, 53] on icon "button" at bounding box center [966, 51] width 13 height 13
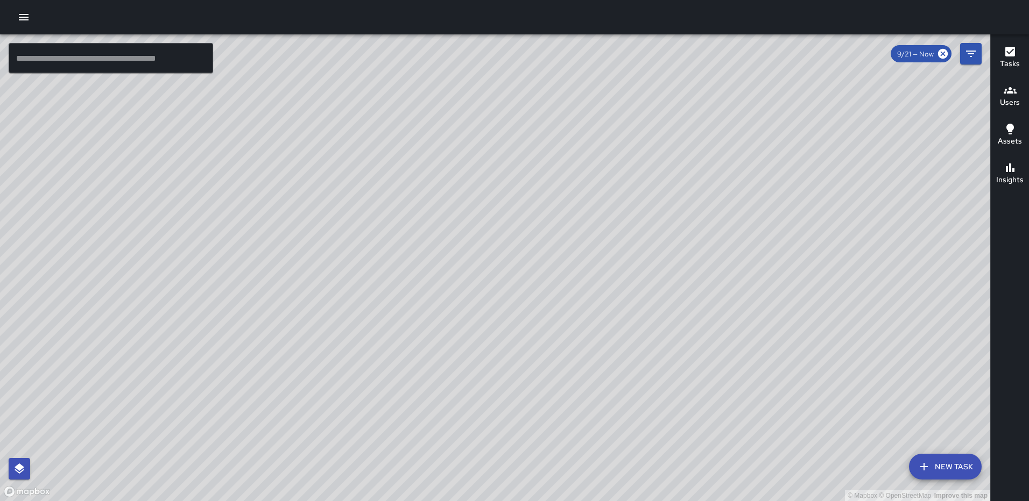
click at [528, 100] on div "© Mapbox © OpenStreetMap Improve this map RL Ruben Lechuga 810 1st Street North…" at bounding box center [495, 267] width 990 height 467
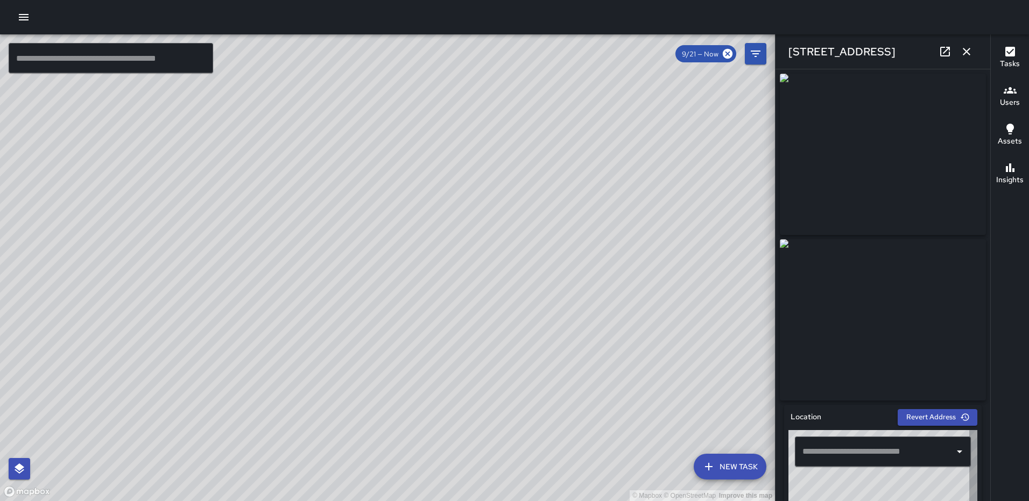
type input "**********"
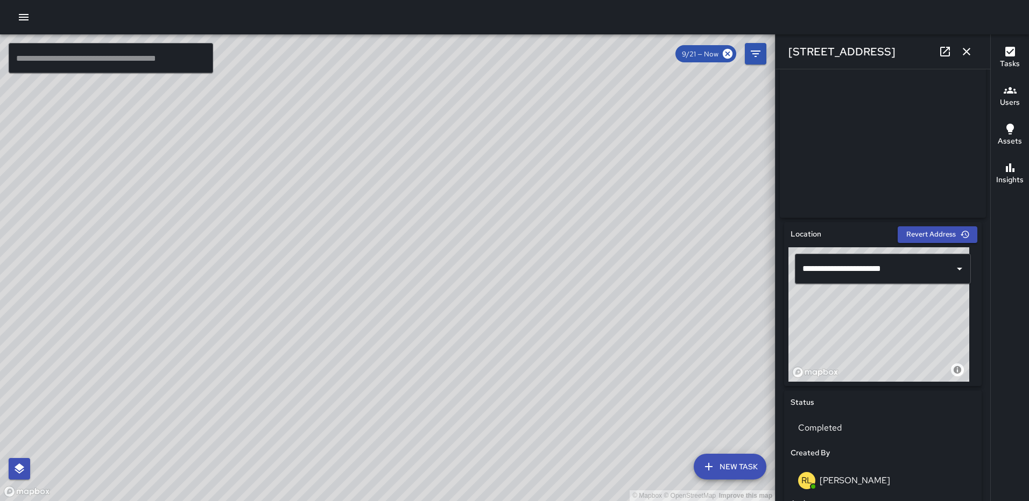
scroll to position [259, 0]
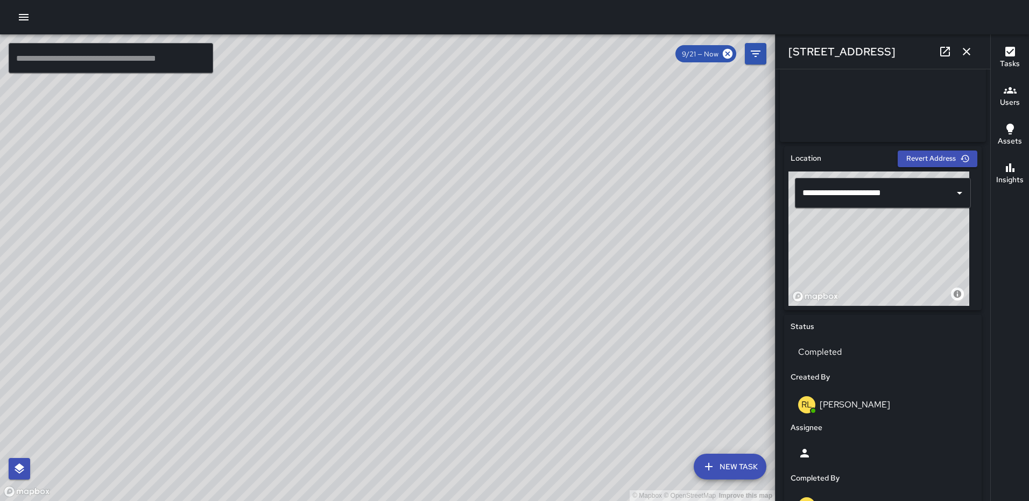
drag, startPoint x: 867, startPoint y: 236, endPoint x: 833, endPoint y: 226, distance: 34.7
click at [833, 226] on div "© Mapbox © OpenStreetMap Improve this map" at bounding box center [878, 239] width 181 height 134
click at [968, 49] on icon "button" at bounding box center [966, 51] width 13 height 13
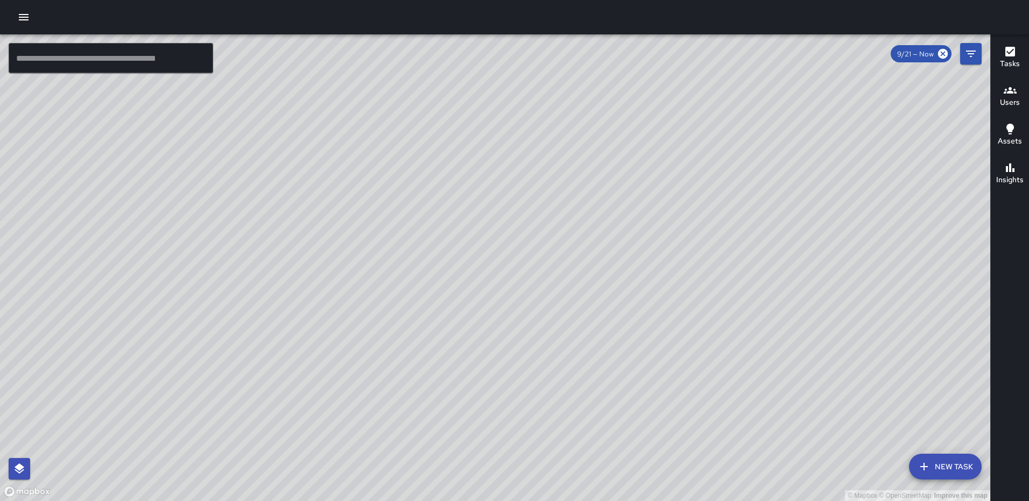
click at [484, 246] on div "© Mapbox © OpenStreetMap Improve this map RL Ruben Lechuga 810 1st Street North…" at bounding box center [495, 267] width 990 height 467
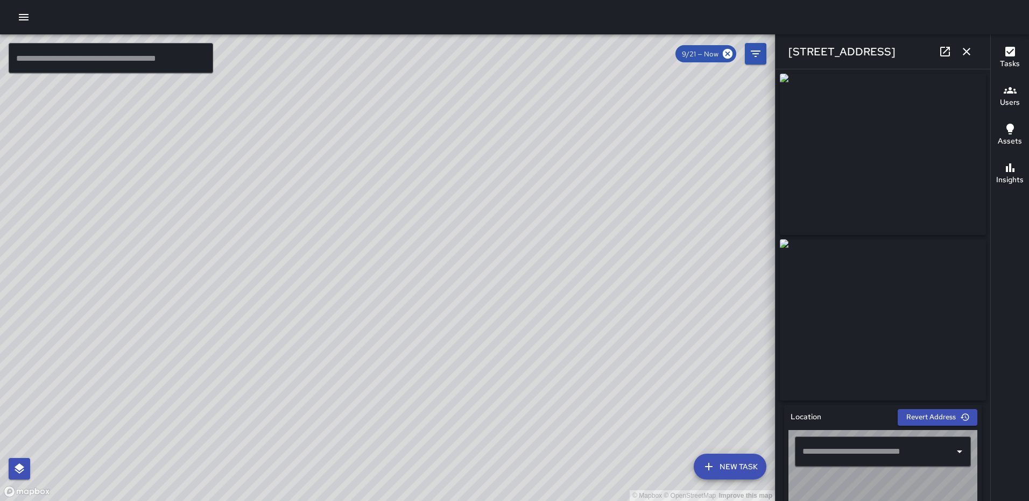
type input "**********"
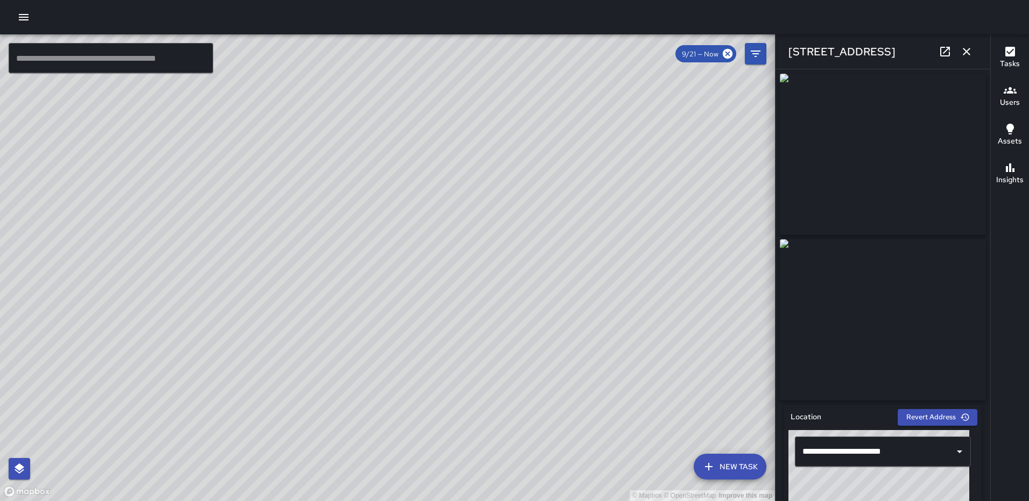
drag, startPoint x: 990, startPoint y: 197, endPoint x: 986, endPoint y: 318, distance: 120.6
click at [986, 318] on div "© Mapbox © OpenStreetMap Improve this map ​ New Task 9/21 — Now Map Layers Task…" at bounding box center [514, 267] width 1029 height 467
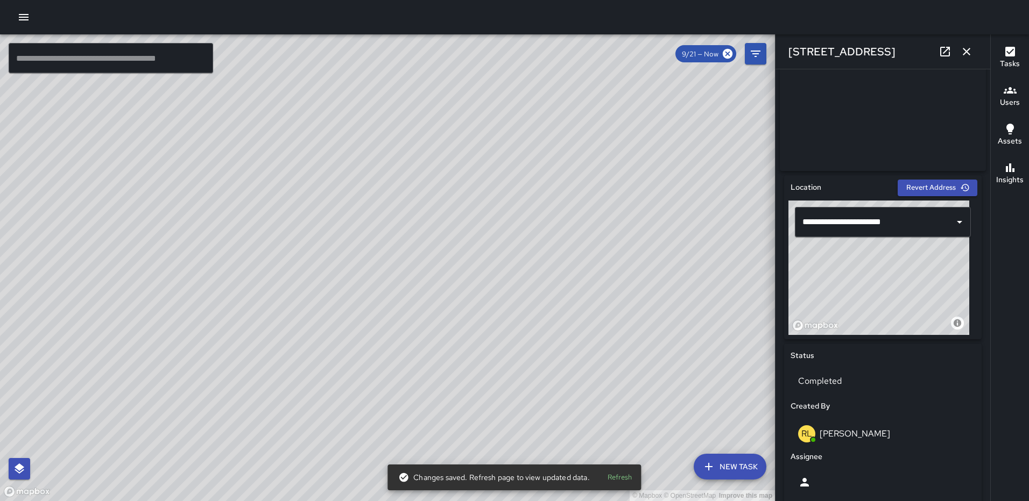
scroll to position [308, 0]
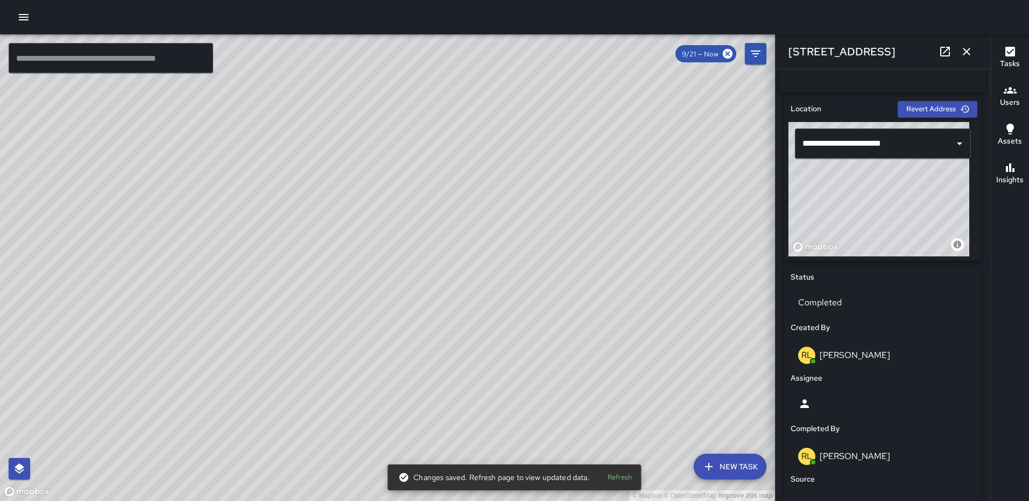
click at [872, 198] on div "© Mapbox © OpenStreetMap Improve this map" at bounding box center [878, 189] width 181 height 134
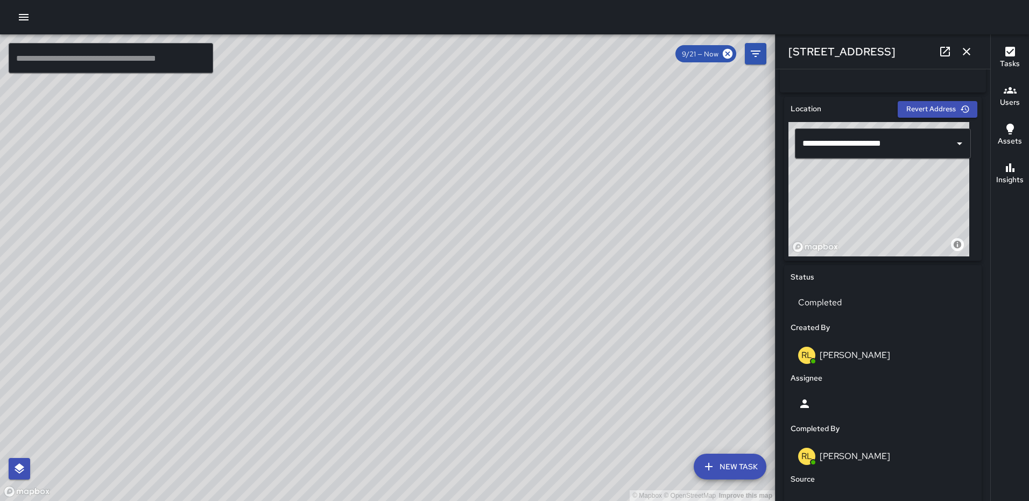
click at [856, 196] on div "© Mapbox © OpenStreetMap Improve this map" at bounding box center [878, 189] width 181 height 134
click at [839, 82] on img at bounding box center [883, 11] width 206 height 161
click at [960, 385] on div "Assignee" at bounding box center [882, 379] width 189 height 16
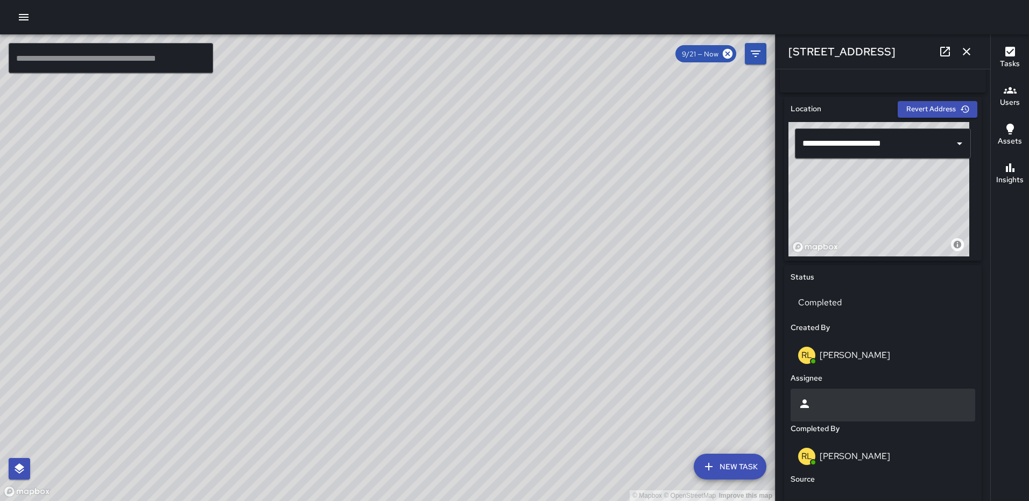
click at [924, 398] on div at bounding box center [882, 405] width 185 height 33
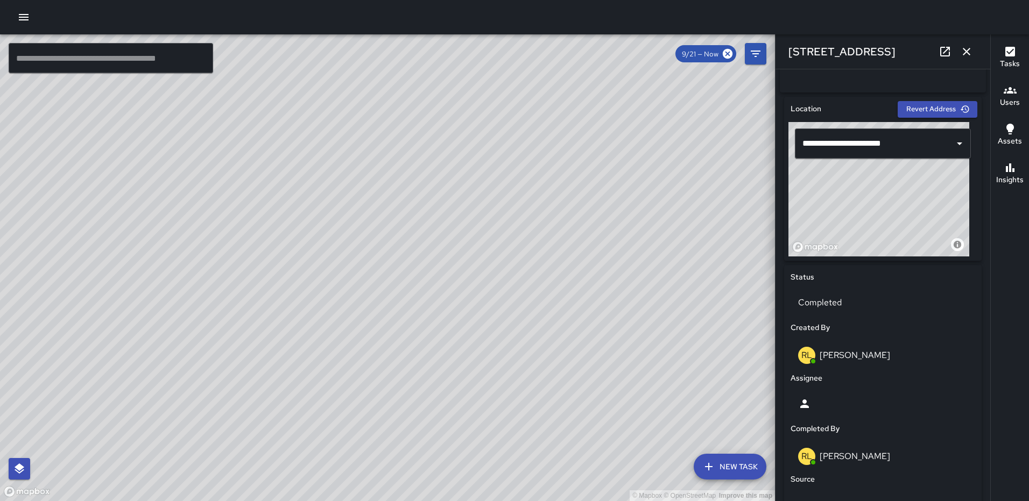
click at [944, 178] on div "© Mapbox © OpenStreetMap Improve this map" at bounding box center [878, 189] width 181 height 134
drag, startPoint x: 869, startPoint y: 190, endPoint x: 824, endPoint y: 180, distance: 46.3
click at [824, 180] on div "© Mapbox © OpenStreetMap Improve this map" at bounding box center [878, 189] width 181 height 134
click at [964, 47] on icon "button" at bounding box center [966, 51] width 13 height 13
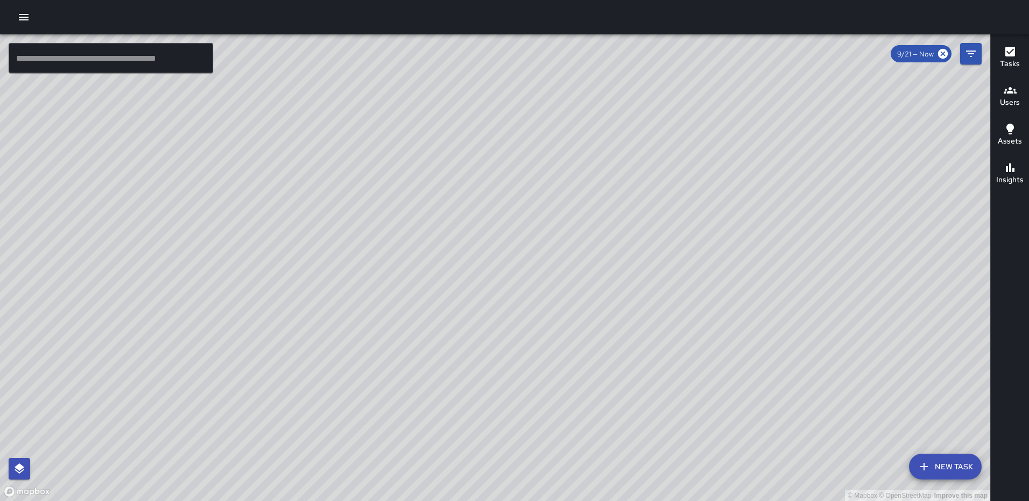
click at [497, 211] on div "© Mapbox © OpenStreetMap Improve this map RL Ruben Lechuga 840 1st Street North…" at bounding box center [495, 267] width 990 height 467
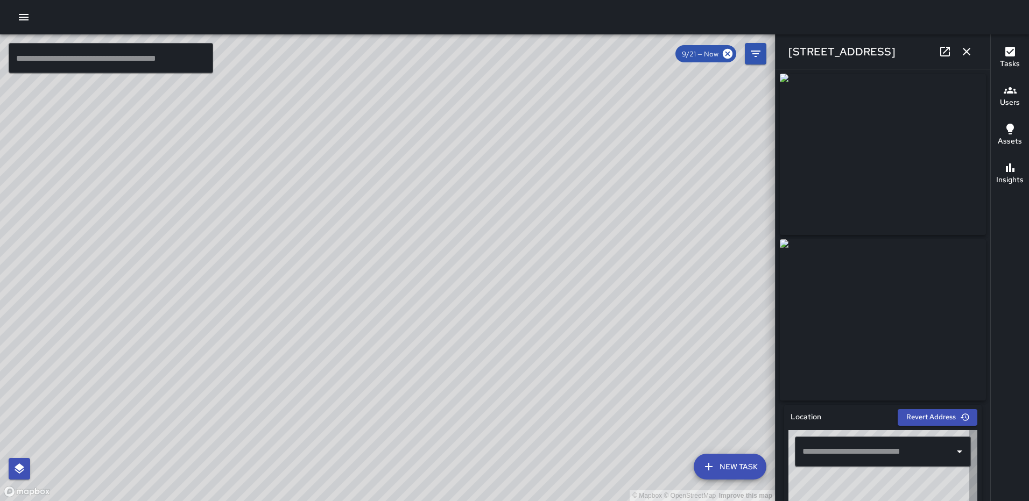
type input "**********"
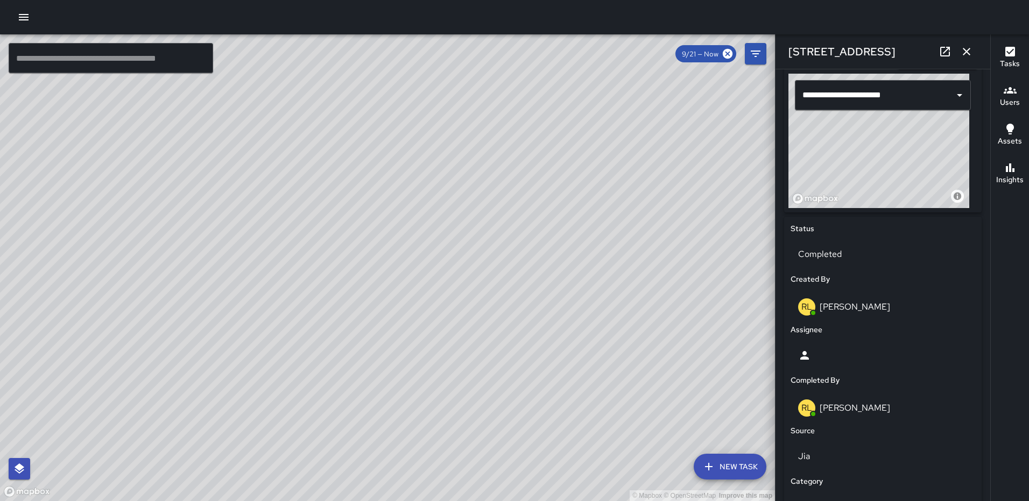
scroll to position [417, 0]
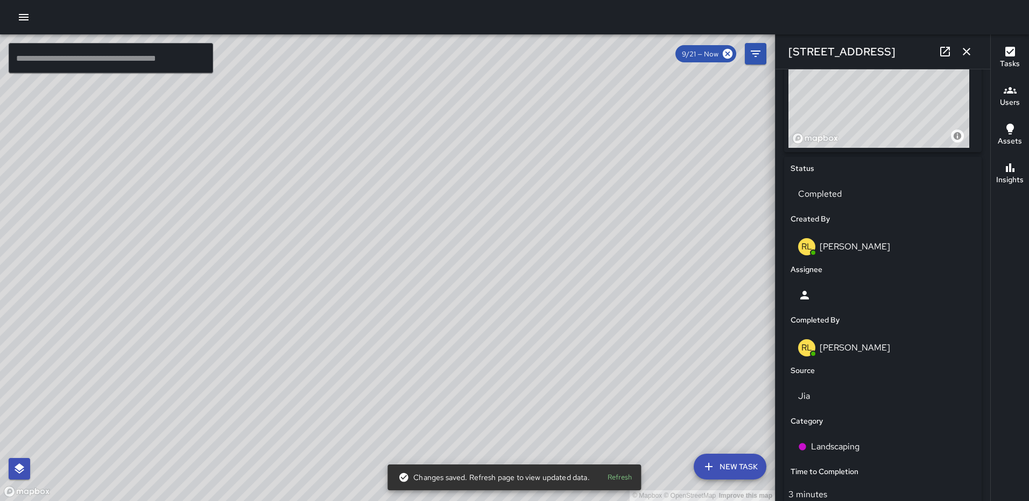
drag, startPoint x: 847, startPoint y: 82, endPoint x: 768, endPoint y: 76, distance: 79.3
click at [768, 76] on div "© Mapbox © OpenStreetMap Improve this map ​ New Task 9/21 — Now Map Layers Task…" at bounding box center [514, 267] width 1029 height 467
click at [959, 53] on button "button" at bounding box center [966, 52] width 22 height 22
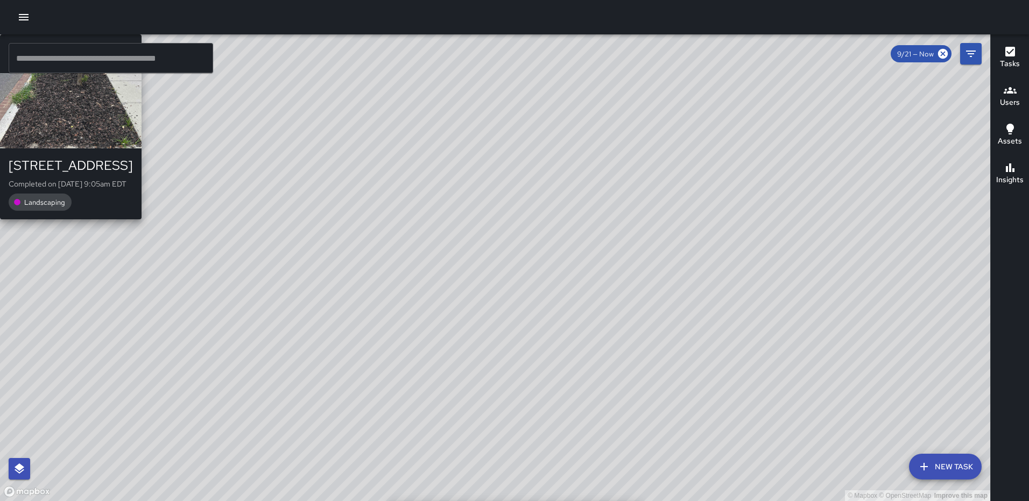
click at [190, 355] on div "© Mapbox © OpenStreetMap Improve this map RL Ruben Lechuga 801 North Capitol St…" at bounding box center [495, 267] width 990 height 467
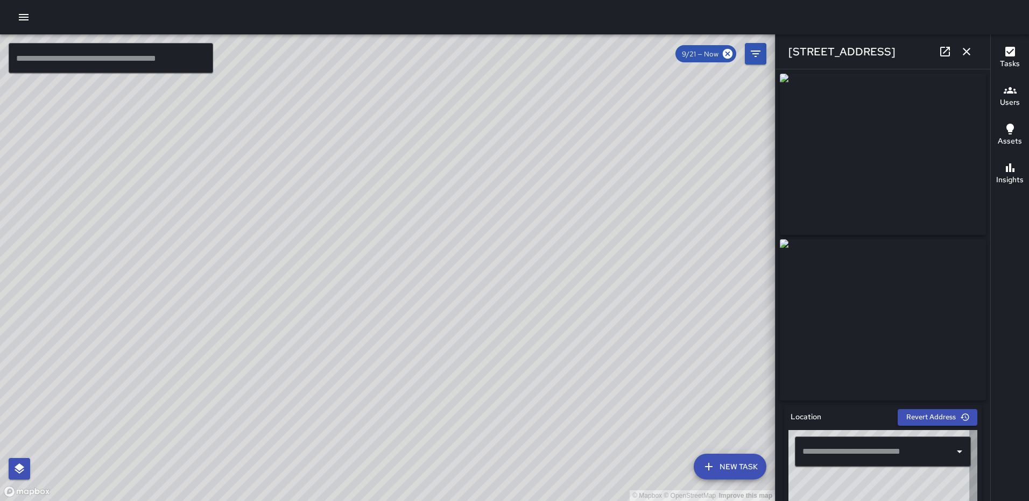
type input "**********"
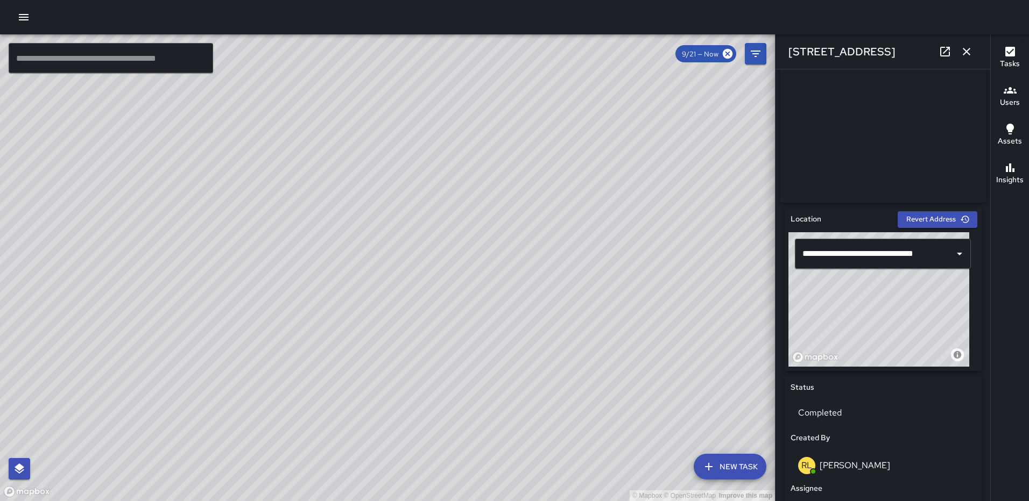
scroll to position [231, 0]
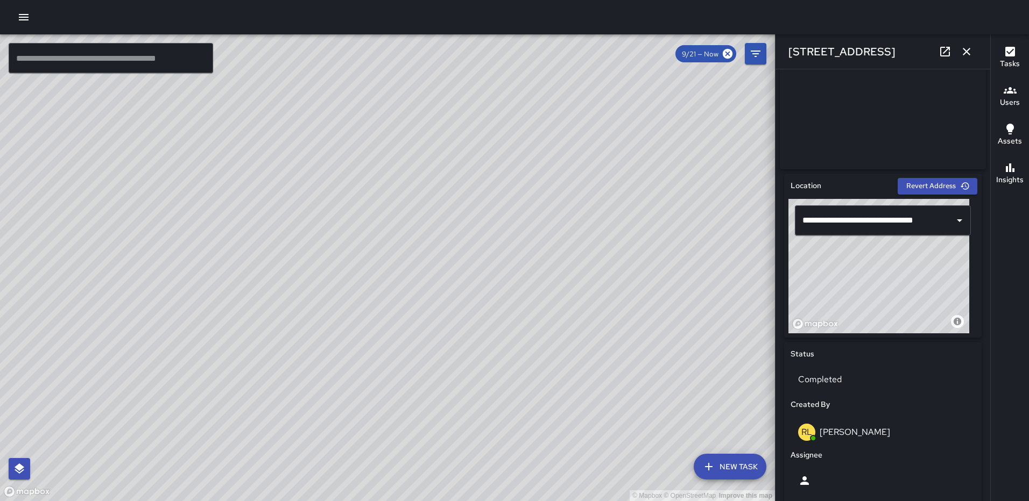
drag, startPoint x: 886, startPoint y: 279, endPoint x: 901, endPoint y: 280, distance: 15.1
click at [901, 280] on div "© Mapbox © OpenStreetMap Improve this map" at bounding box center [878, 266] width 181 height 134
click at [967, 49] on icon "button" at bounding box center [966, 51] width 13 height 13
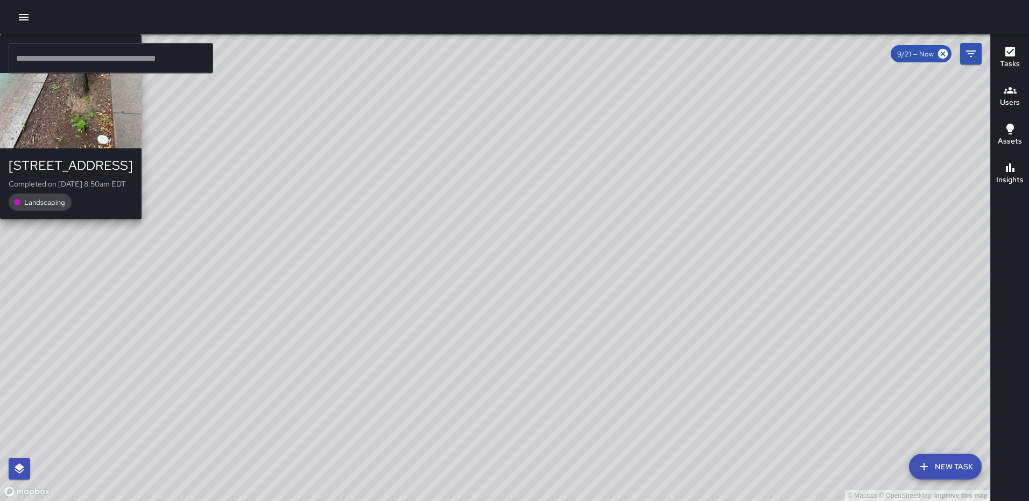
click at [141, 220] on div "RL Ruben Lechuga 99 H Street Northeast Completed on 9/21/2025, 8:50am EDT Lands…" at bounding box center [70, 126] width 141 height 185
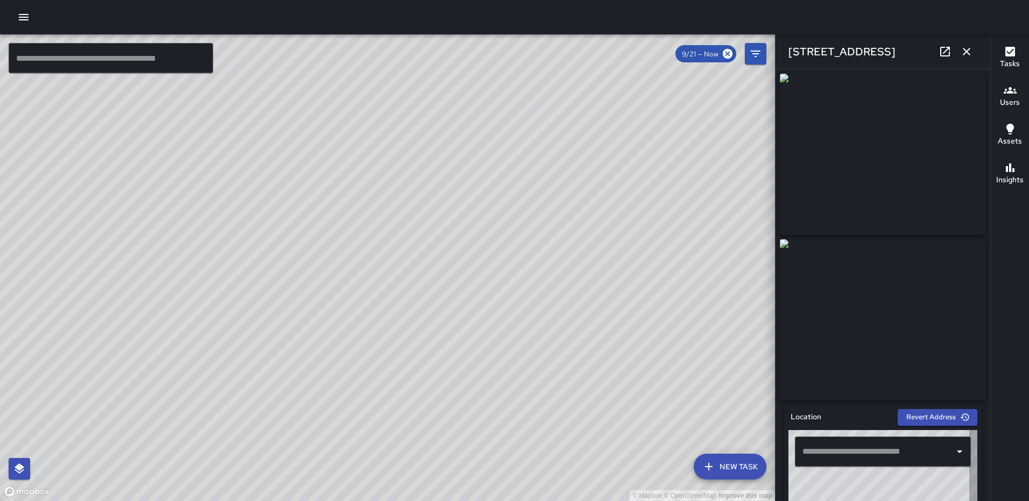
type input "**********"
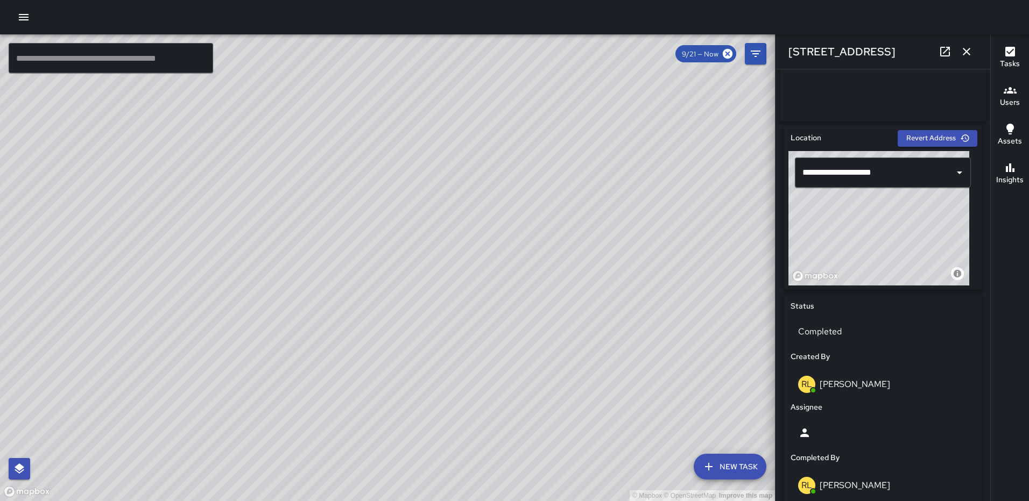
scroll to position [374, 0]
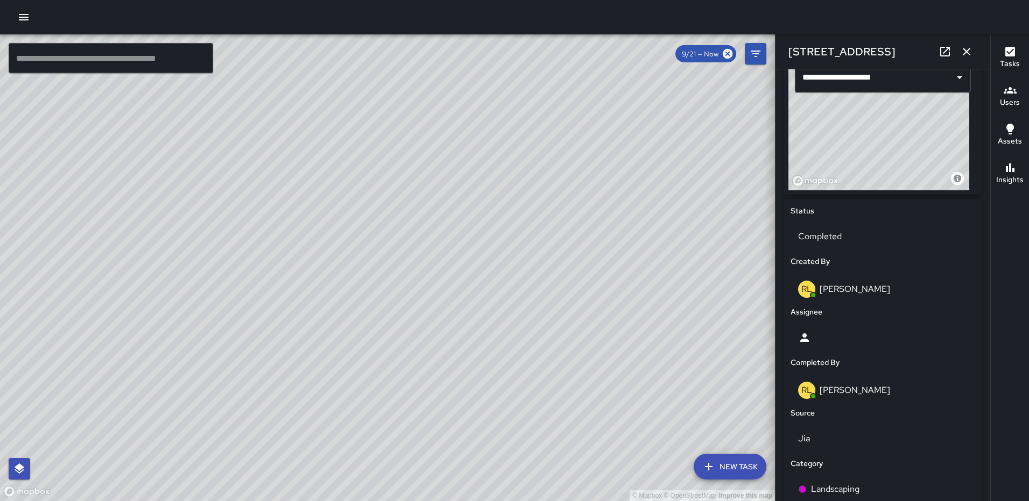
drag, startPoint x: 866, startPoint y: 119, endPoint x: 850, endPoint y: 117, distance: 16.3
click at [850, 117] on div "© Mapbox © OpenStreetMap Improve this map" at bounding box center [878, 123] width 181 height 134
click at [963, 51] on icon "button" at bounding box center [966, 51] width 13 height 13
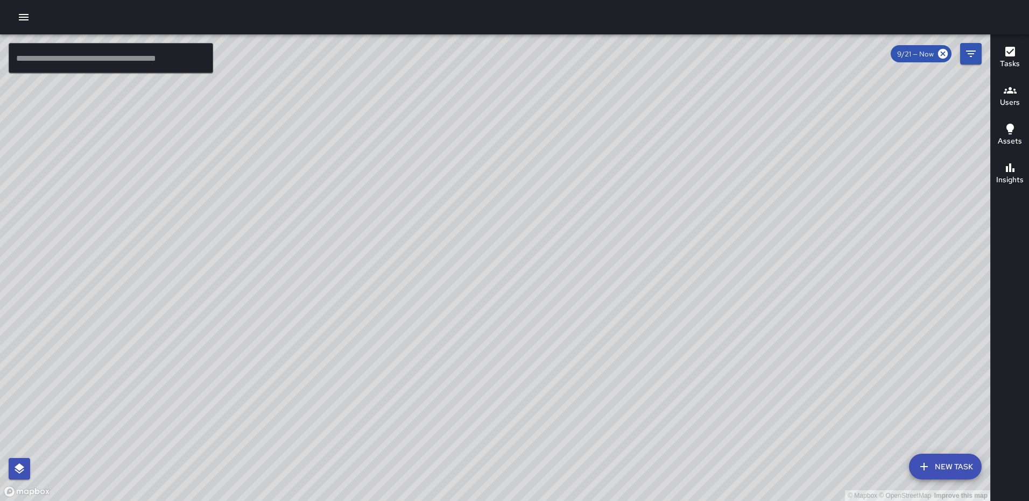
click at [1006, 47] on icon "button" at bounding box center [1009, 51] width 13 height 13
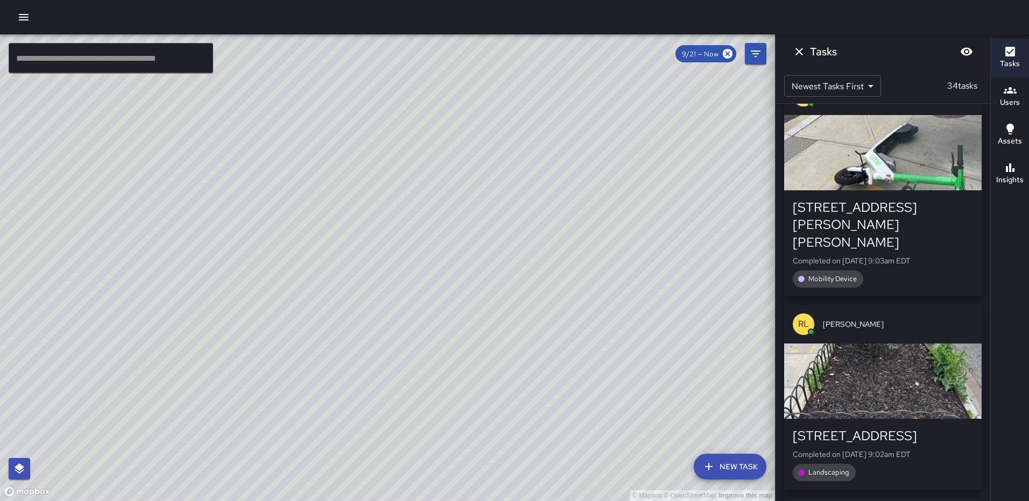
scroll to position [3050, 0]
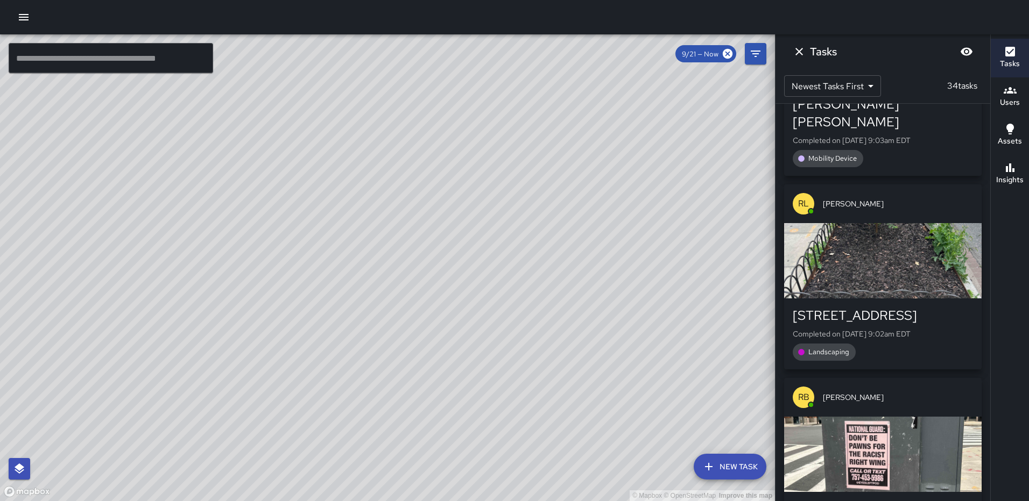
click at [883, 285] on div "button" at bounding box center [882, 260] width 197 height 75
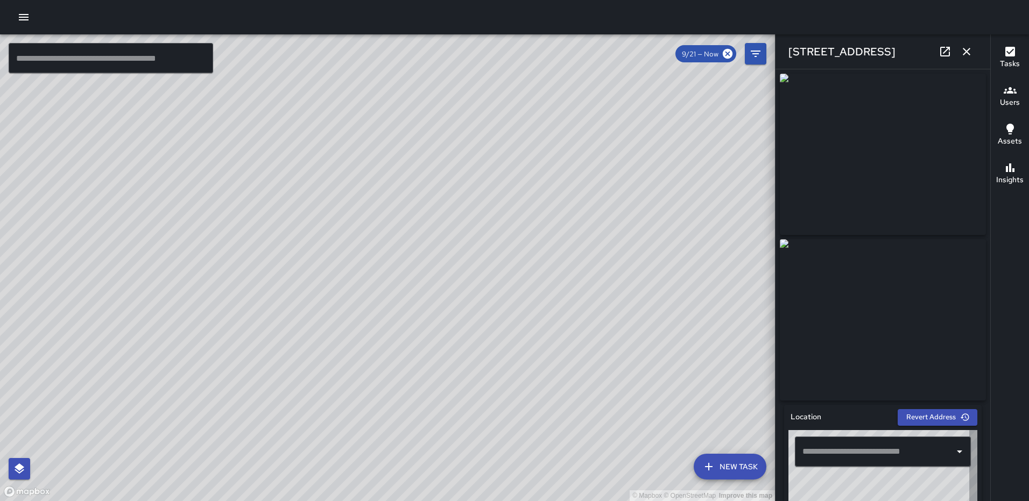
type input "**********"
click at [967, 48] on icon "button" at bounding box center [966, 51] width 13 height 13
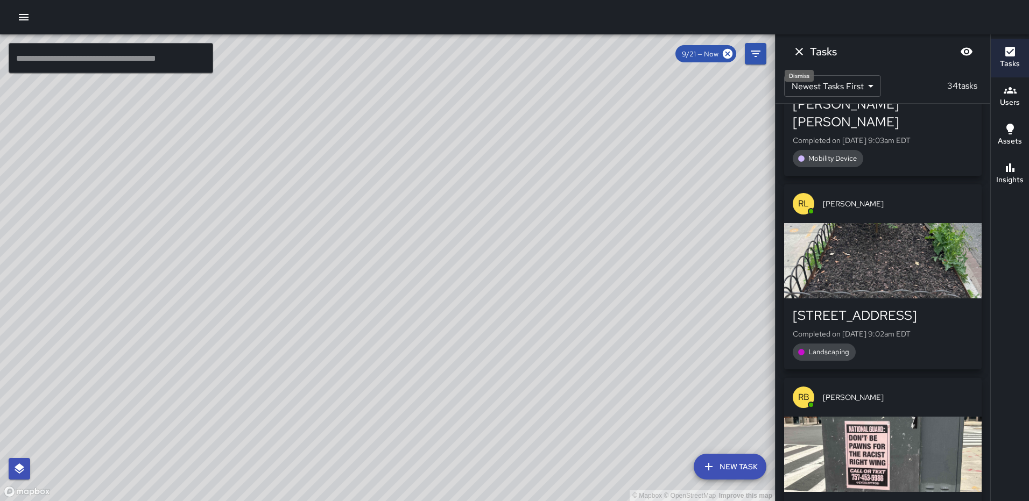
click at [796, 48] on icon "Dismiss" at bounding box center [798, 51] width 13 height 13
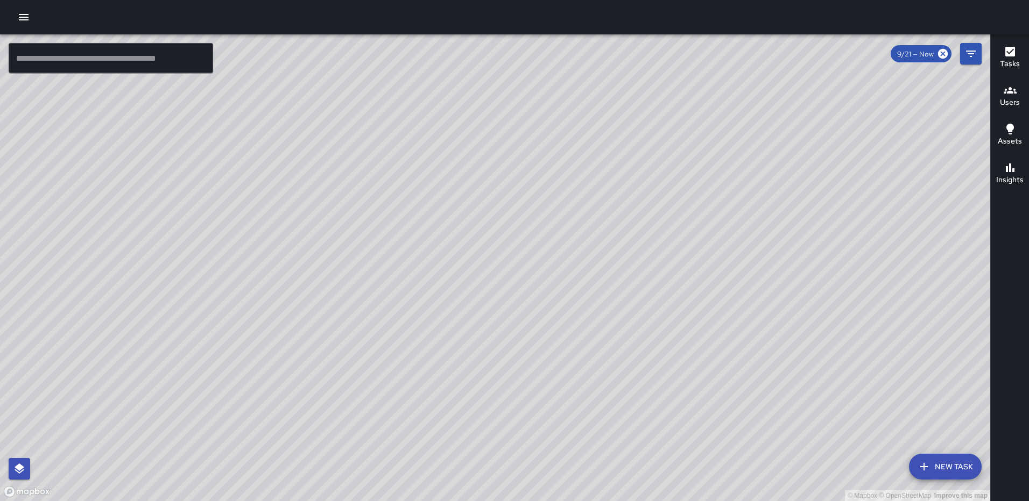
drag, startPoint x: 654, startPoint y: 228, endPoint x: 477, endPoint y: 373, distance: 229.3
click at [477, 373] on div "© Mapbox © OpenStreetMap Improve this map" at bounding box center [495, 267] width 990 height 467
